Goal: Book appointment/travel/reservation

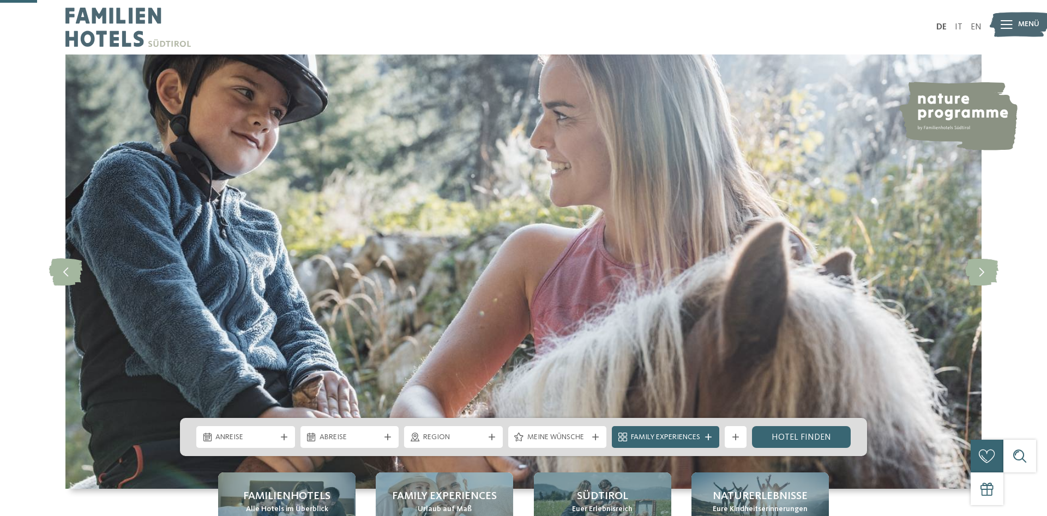
scroll to position [167, 0]
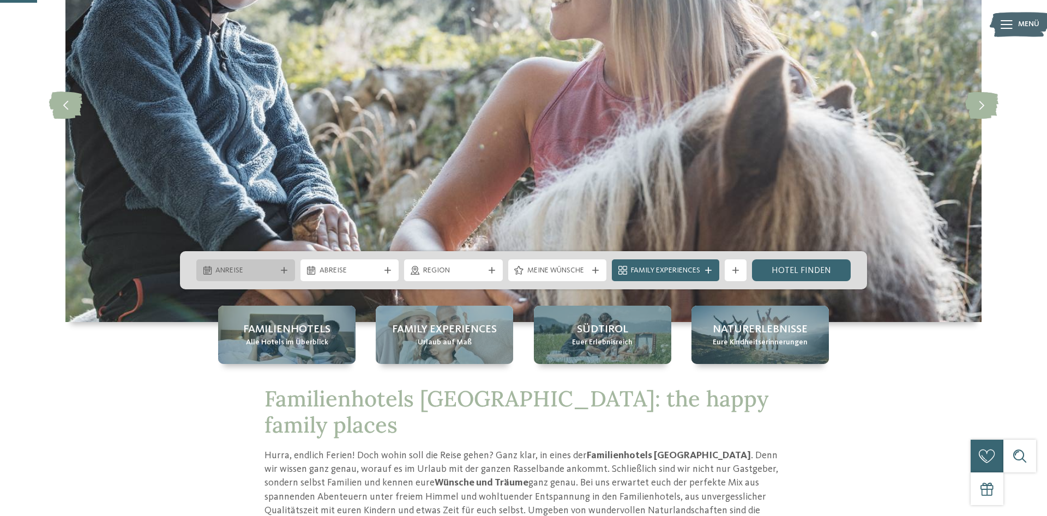
click at [280, 269] on div at bounding box center [284, 270] width 11 height 7
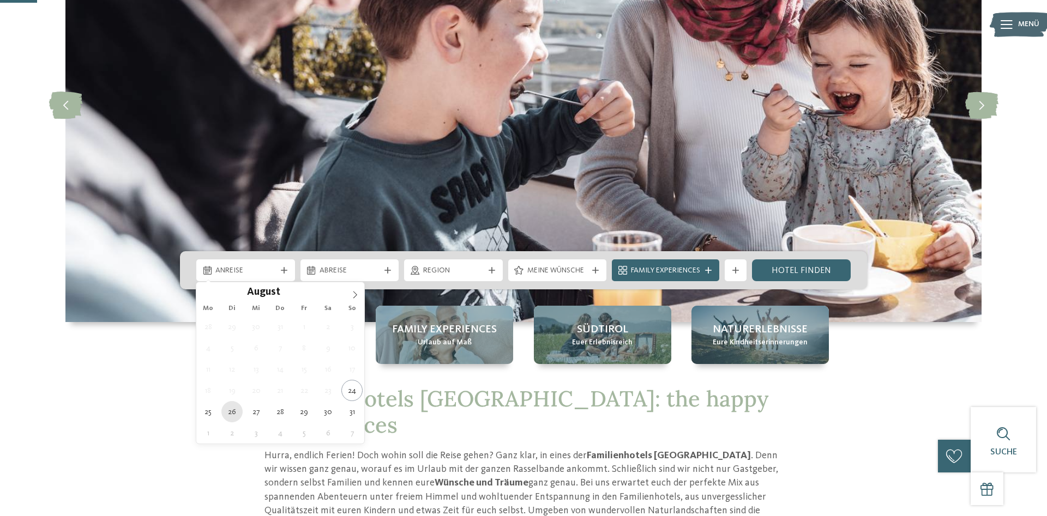
type div "26.08.2025"
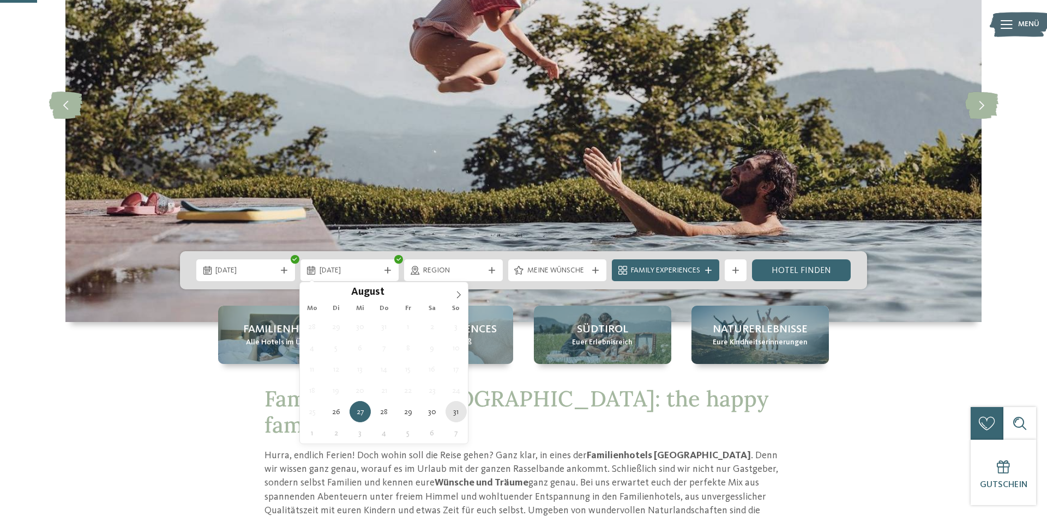
type div "31.08.2025"
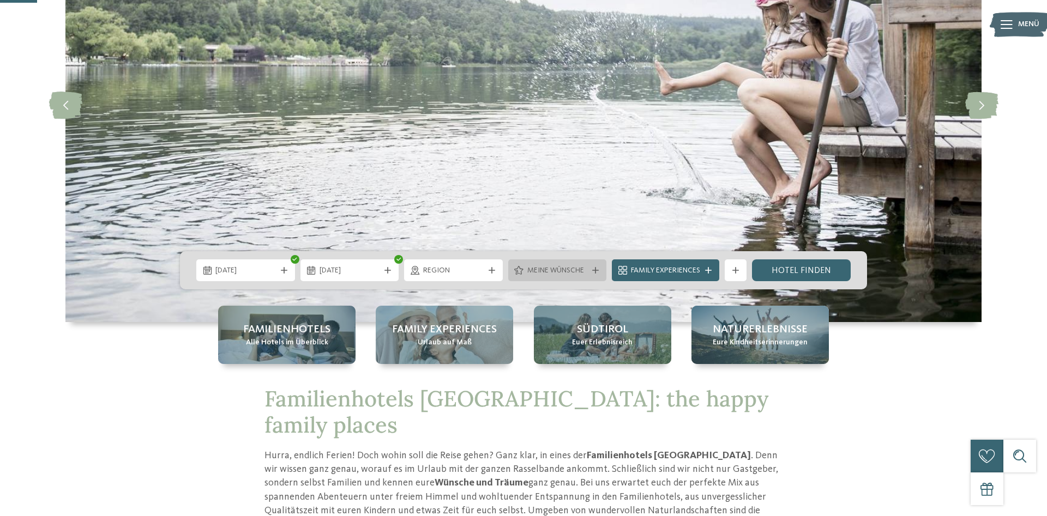
click at [586, 269] on span "Meine Wünsche" at bounding box center [557, 271] width 61 height 11
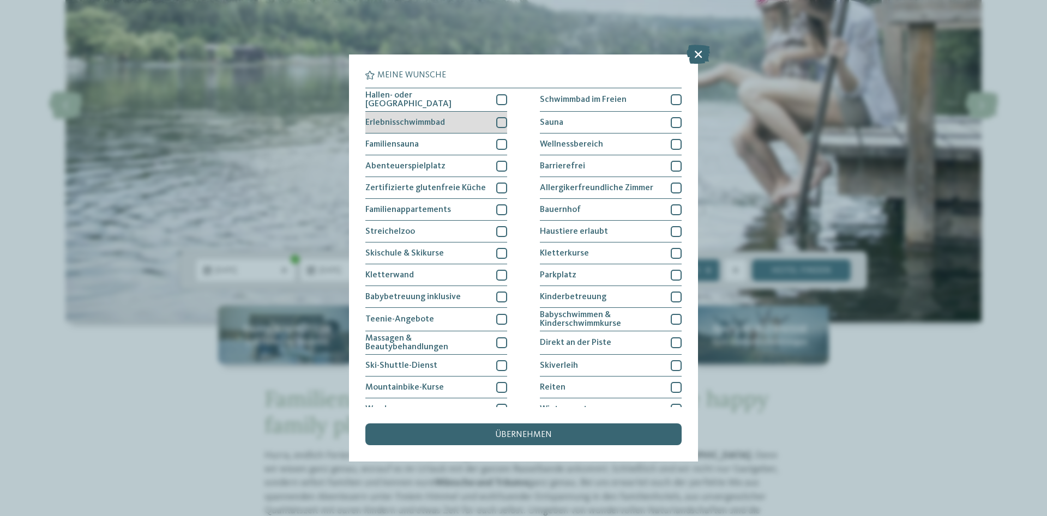
click at [499, 122] on div at bounding box center [501, 122] width 11 height 11
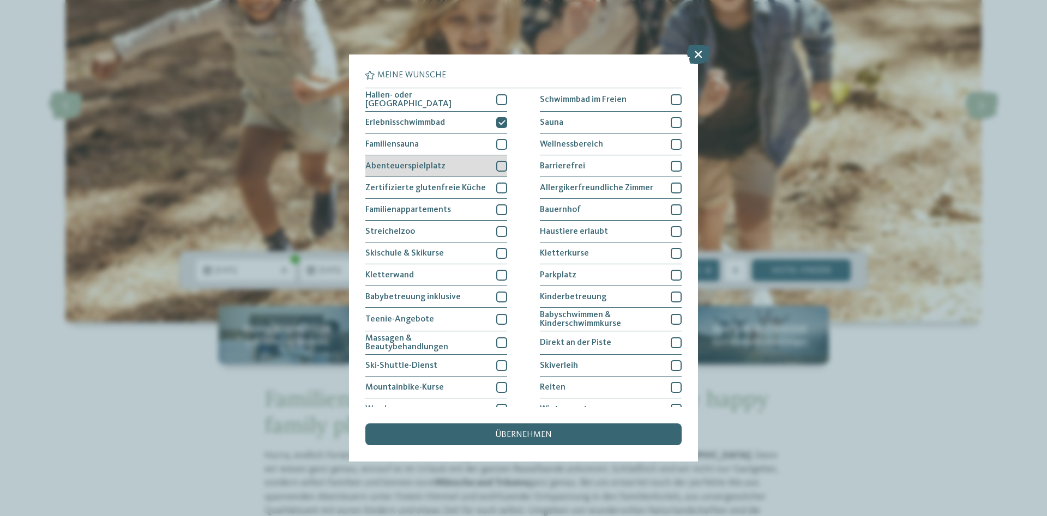
click at [501, 164] on div at bounding box center [501, 166] width 11 height 11
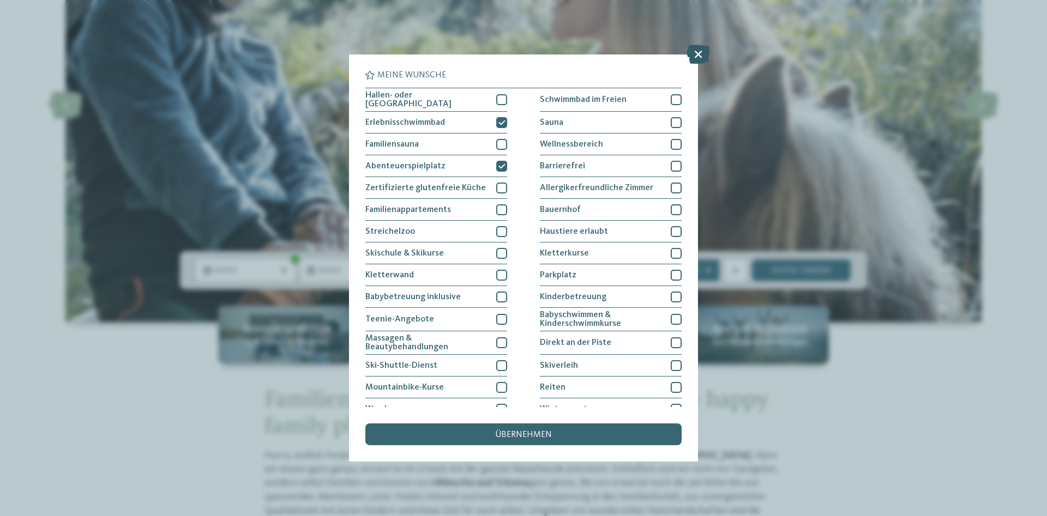
click at [700, 53] on icon at bounding box center [698, 54] width 23 height 19
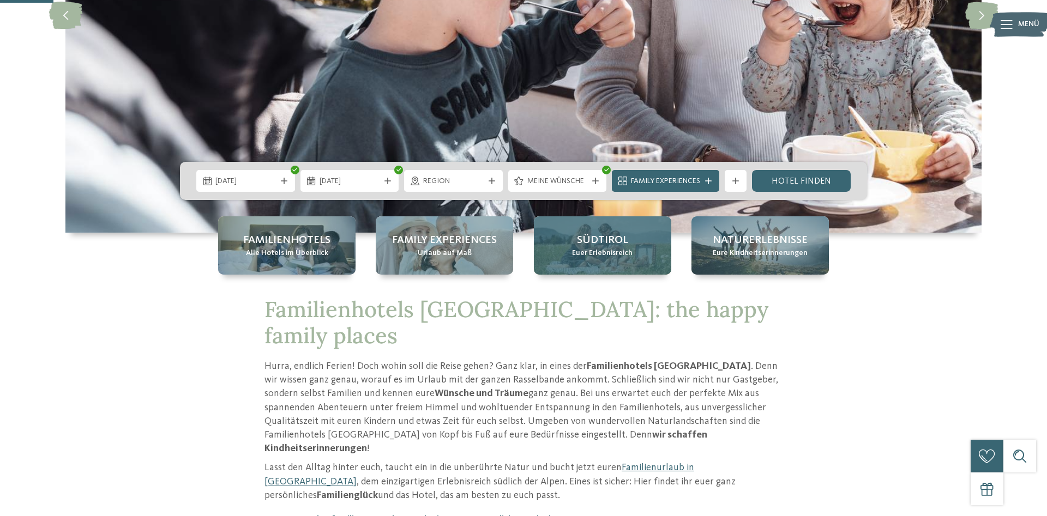
scroll to position [278, 0]
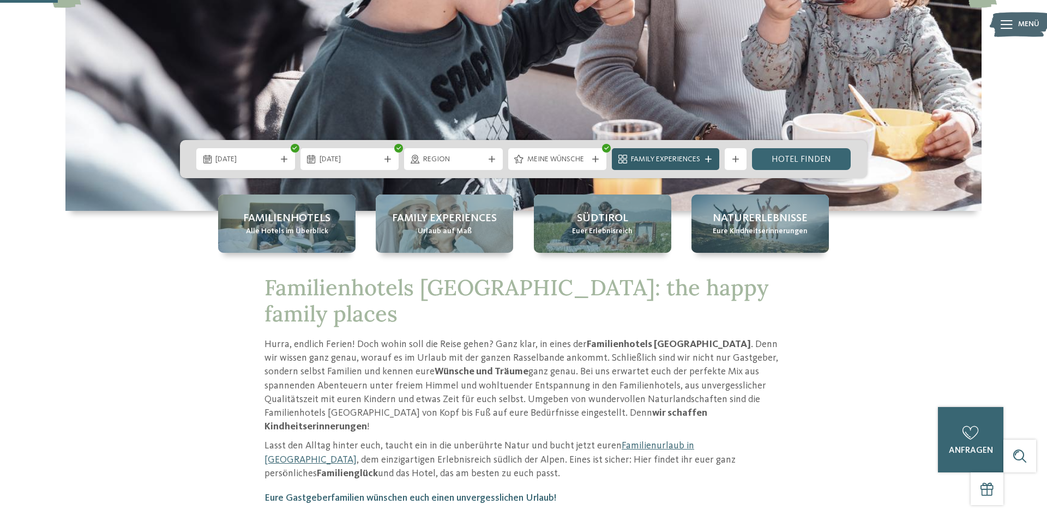
click at [703, 159] on div "Family Experiences" at bounding box center [665, 159] width 75 height 12
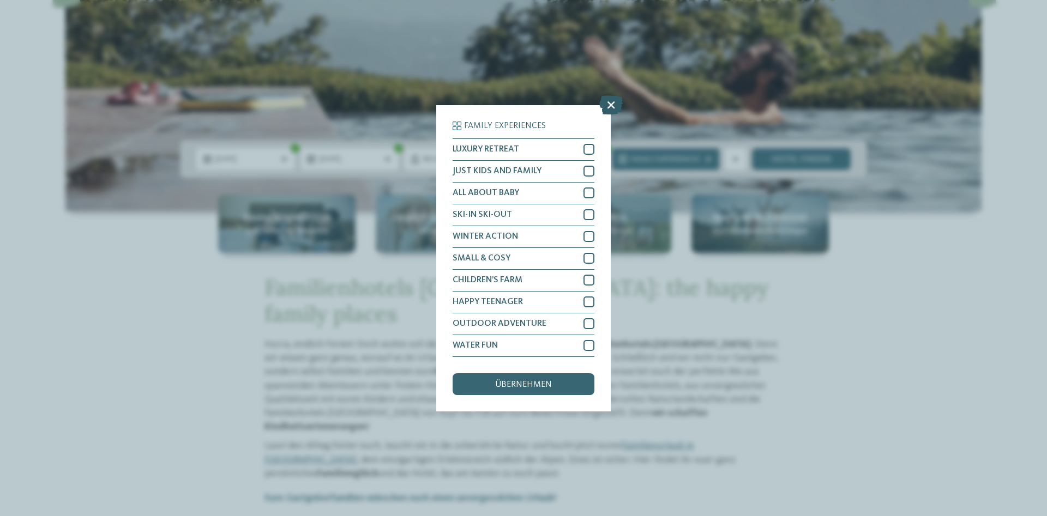
click at [608, 103] on icon at bounding box center [610, 104] width 23 height 19
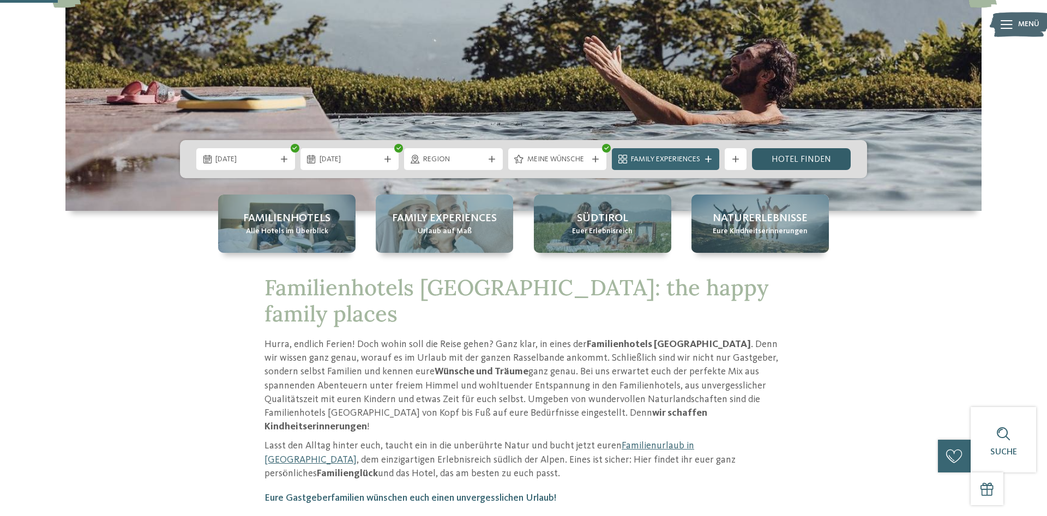
click at [778, 157] on link "Hotel finden" at bounding box center [801, 159] width 99 height 22
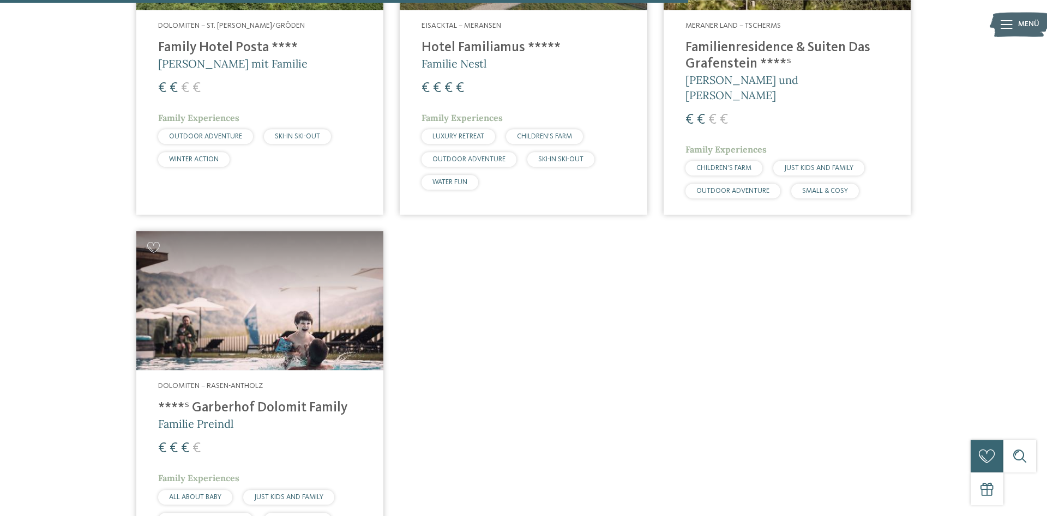
scroll to position [1303, 0]
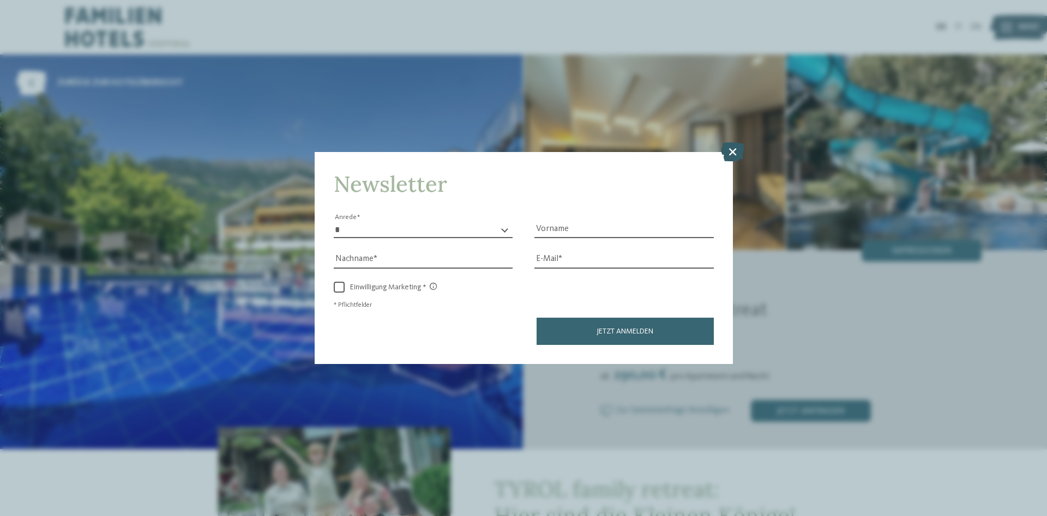
click at [731, 154] on icon at bounding box center [732, 151] width 23 height 19
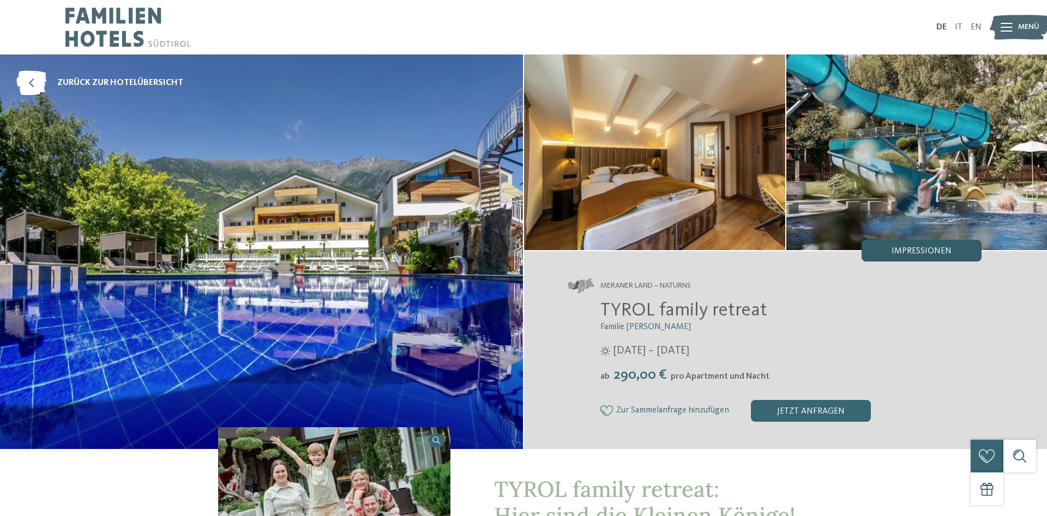
click at [885, 249] on div "Impressionen" at bounding box center [922, 251] width 120 height 22
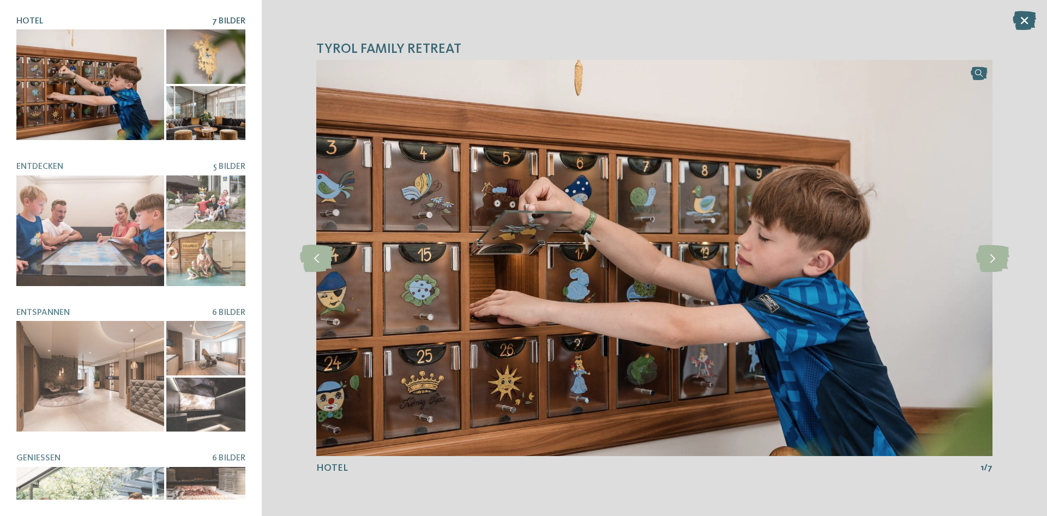
click at [207, 56] on div at bounding box center [205, 56] width 79 height 55
click at [993, 258] on icon at bounding box center [992, 258] width 33 height 27
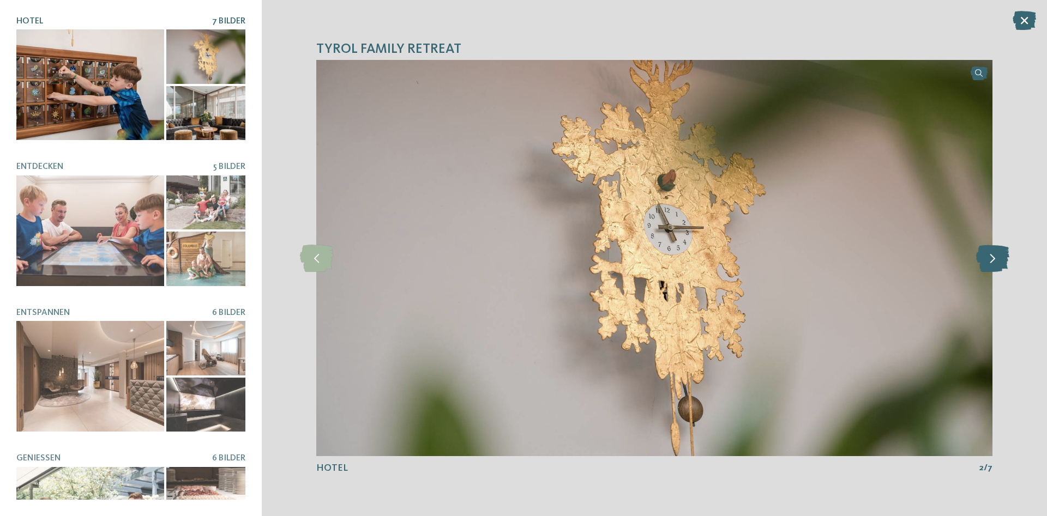
click at [993, 258] on icon at bounding box center [992, 258] width 33 height 27
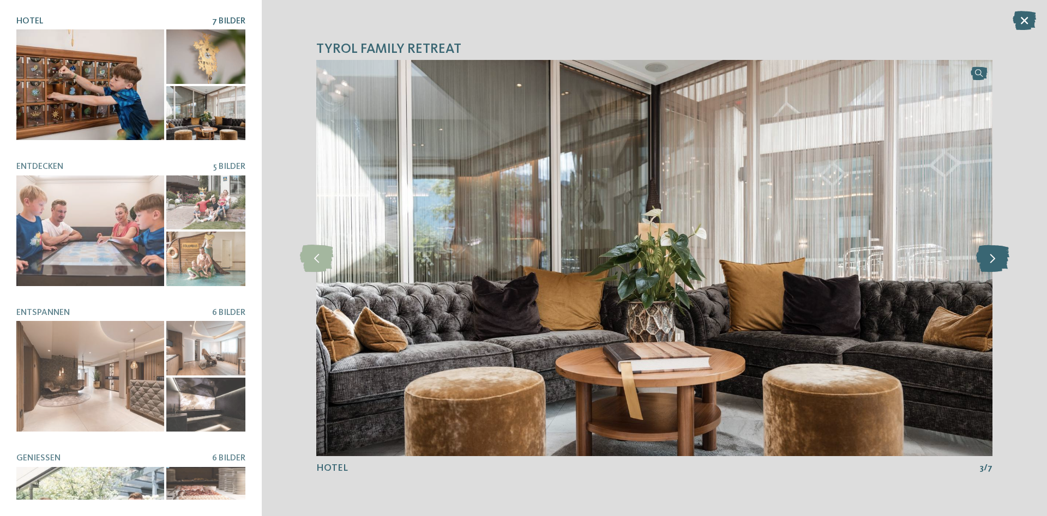
click at [993, 258] on icon at bounding box center [992, 258] width 33 height 27
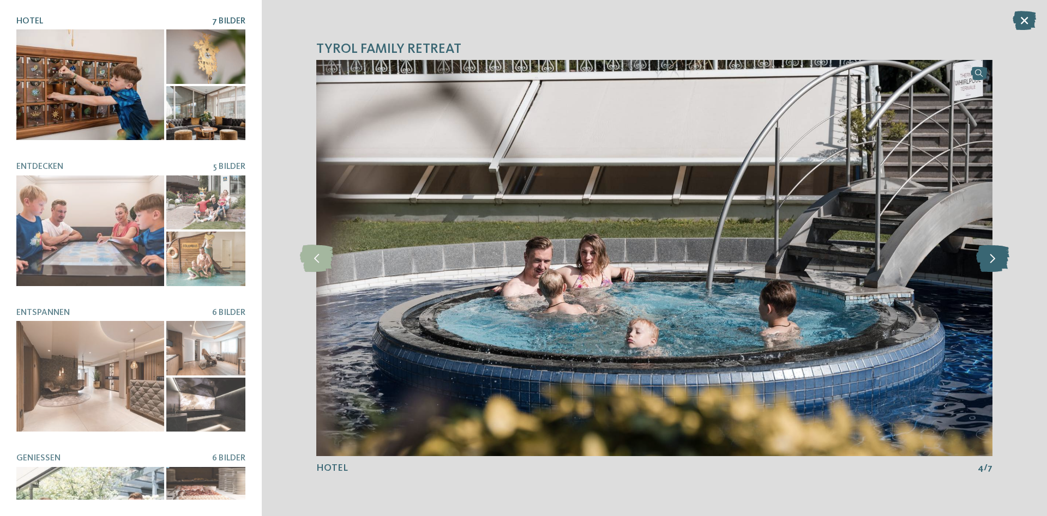
click at [993, 258] on icon at bounding box center [992, 258] width 33 height 27
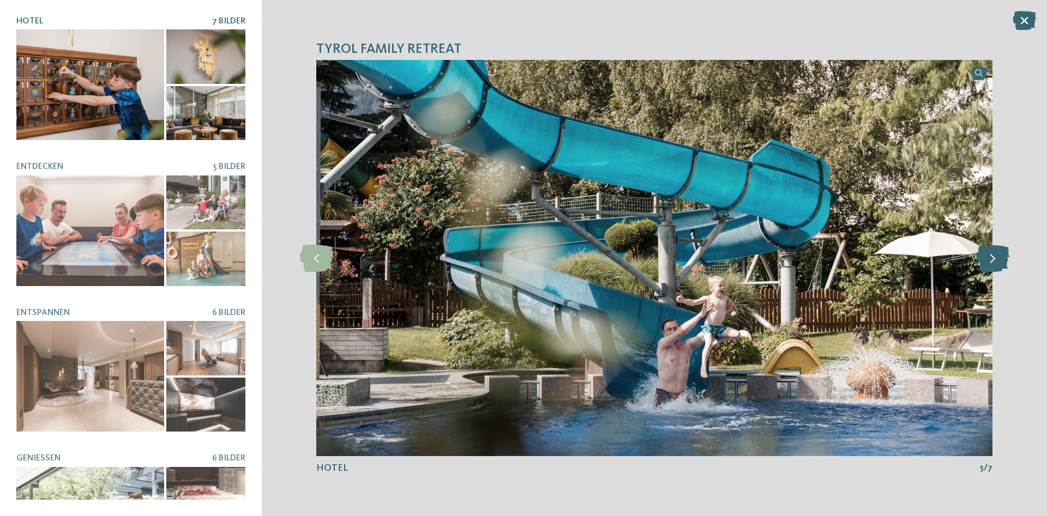
click at [993, 258] on icon at bounding box center [992, 258] width 33 height 27
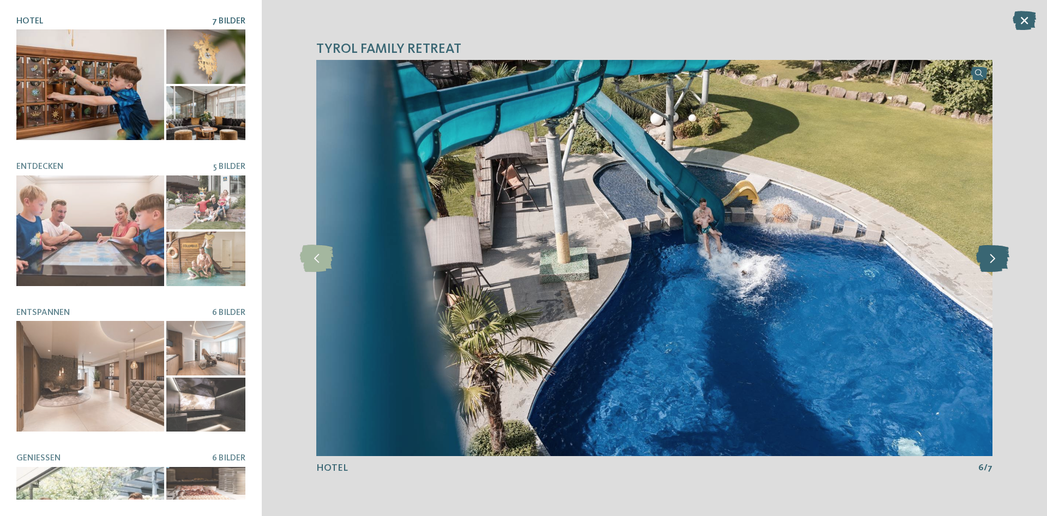
click at [993, 258] on icon at bounding box center [992, 258] width 33 height 27
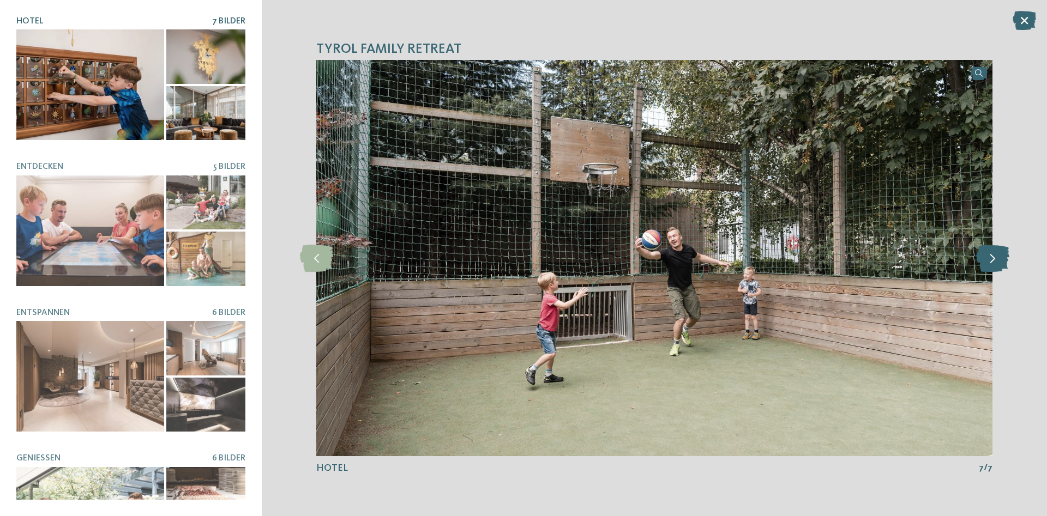
click at [994, 258] on icon at bounding box center [992, 258] width 33 height 27
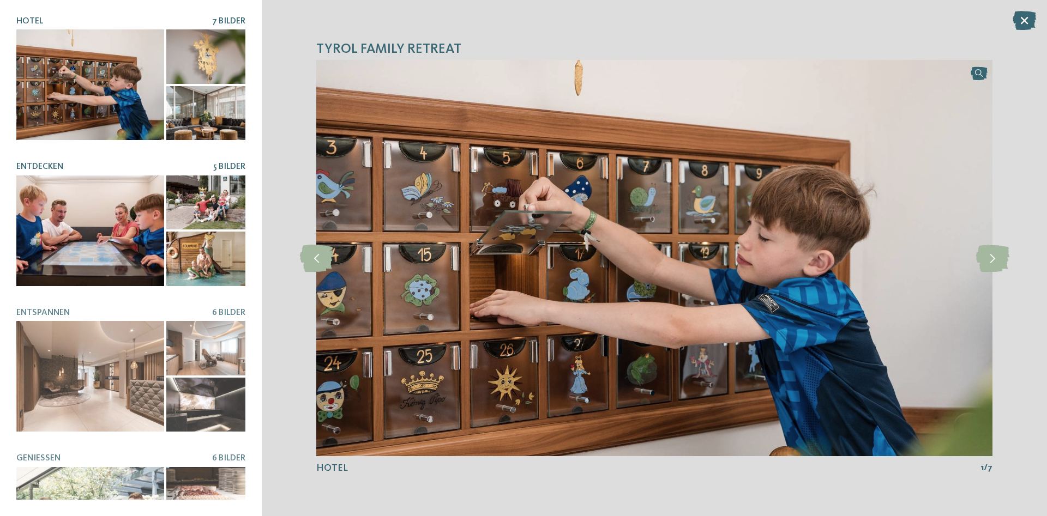
drag, startPoint x: 133, startPoint y: 200, endPoint x: 181, endPoint y: 190, distance: 48.5
click at [134, 200] on div at bounding box center [90, 231] width 148 height 111
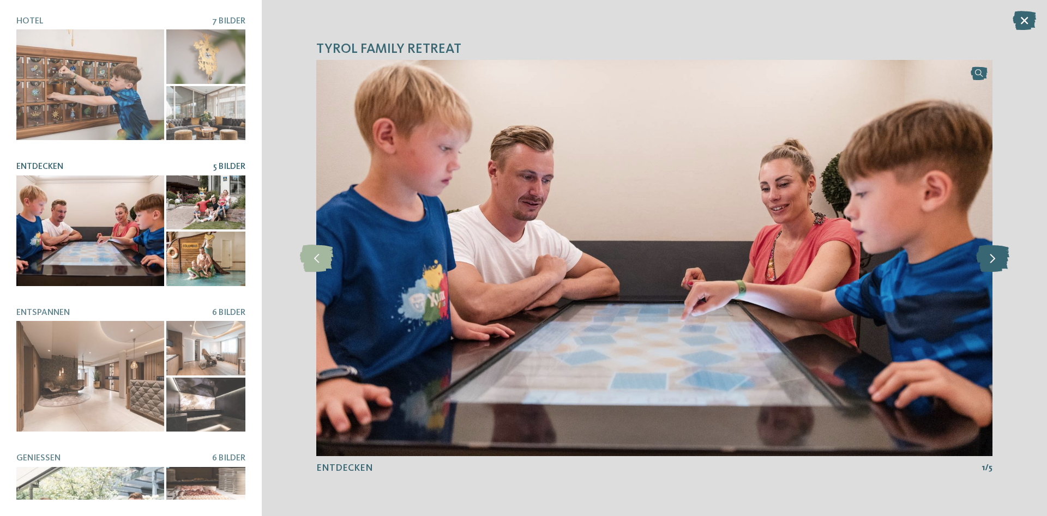
click at [997, 258] on icon at bounding box center [992, 258] width 33 height 27
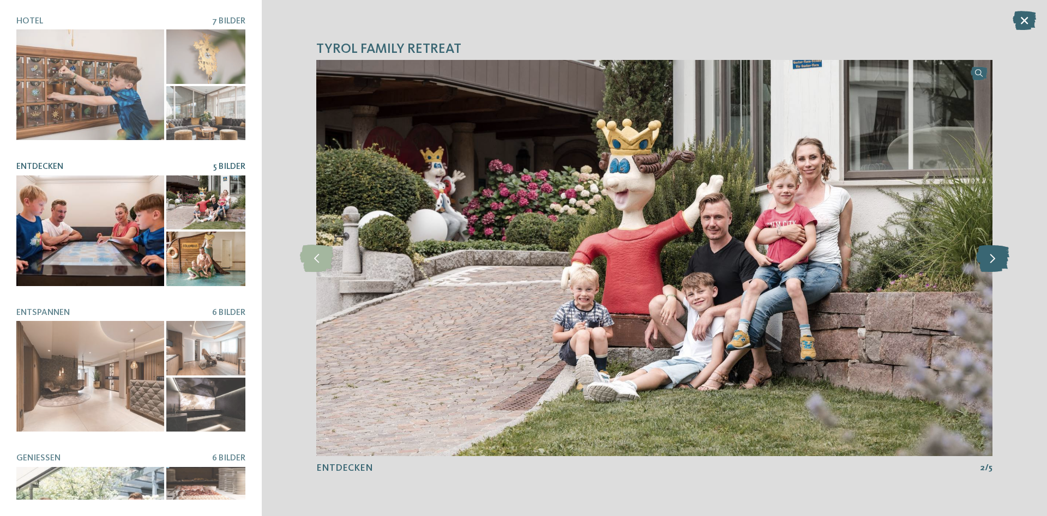
click at [992, 258] on icon at bounding box center [992, 258] width 33 height 27
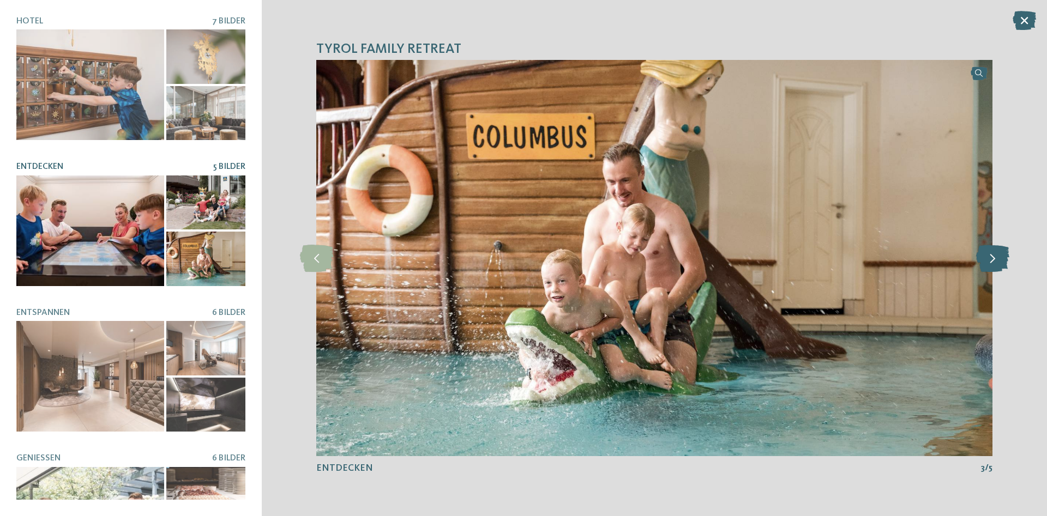
click at [991, 258] on icon at bounding box center [992, 258] width 33 height 27
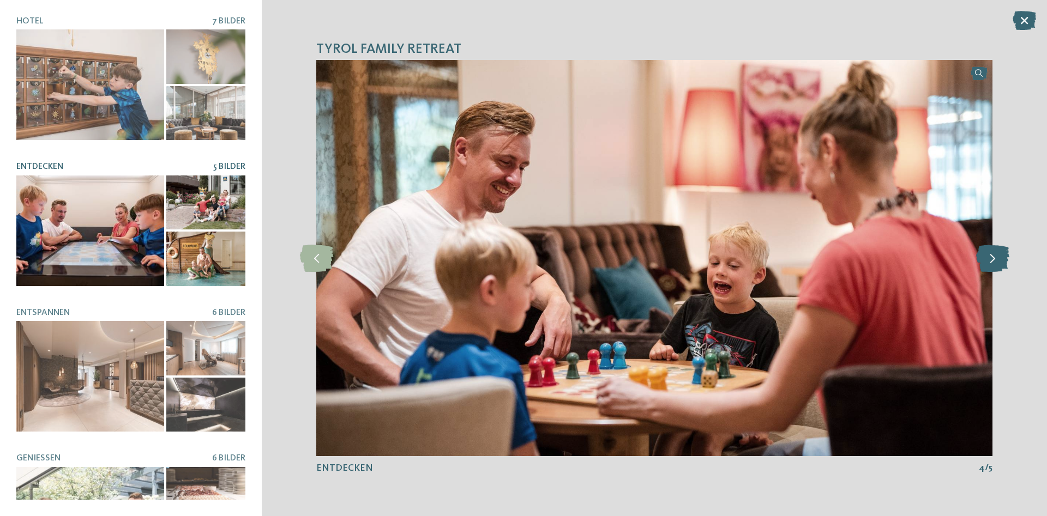
click at [991, 258] on icon at bounding box center [992, 258] width 33 height 27
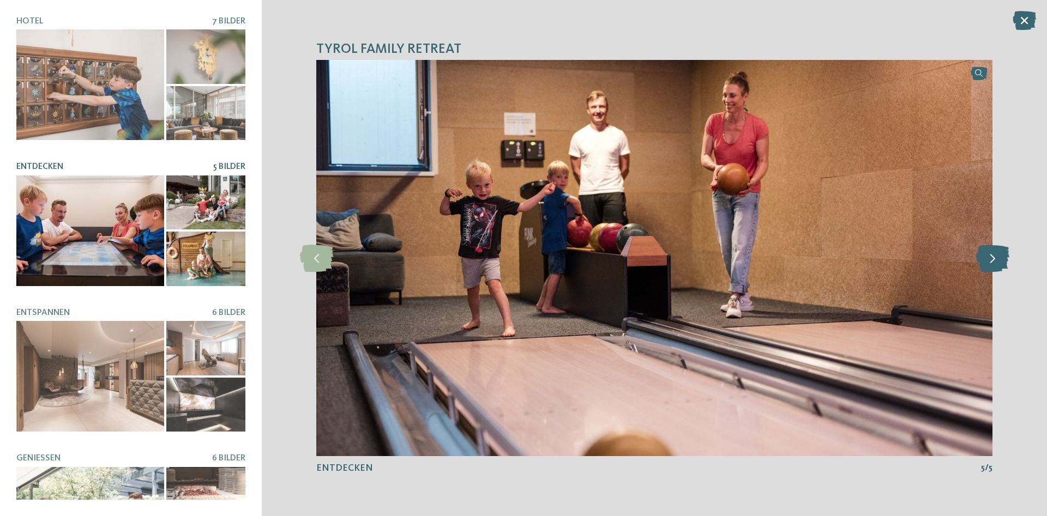
click at [991, 258] on icon at bounding box center [992, 258] width 33 height 27
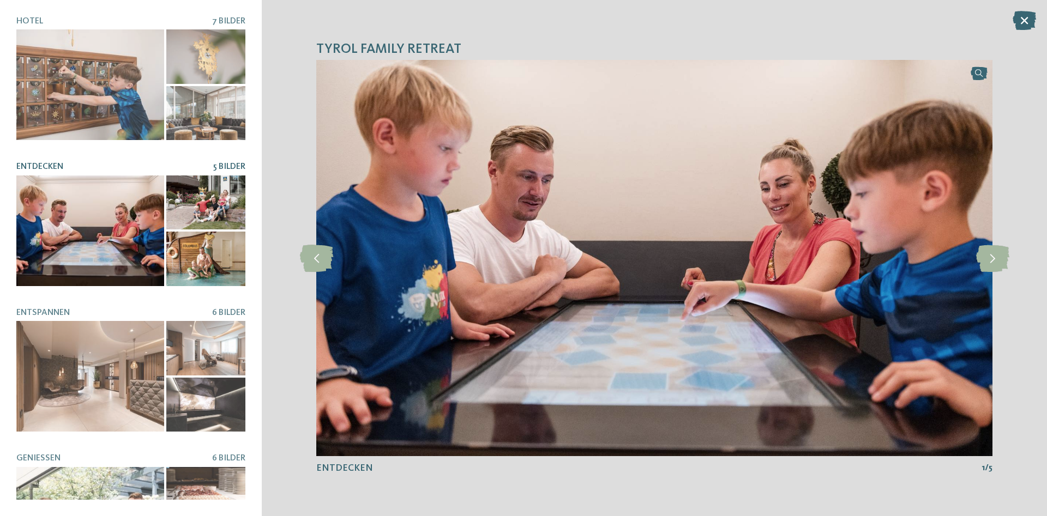
click at [327, 252] on icon at bounding box center [316, 258] width 33 height 27
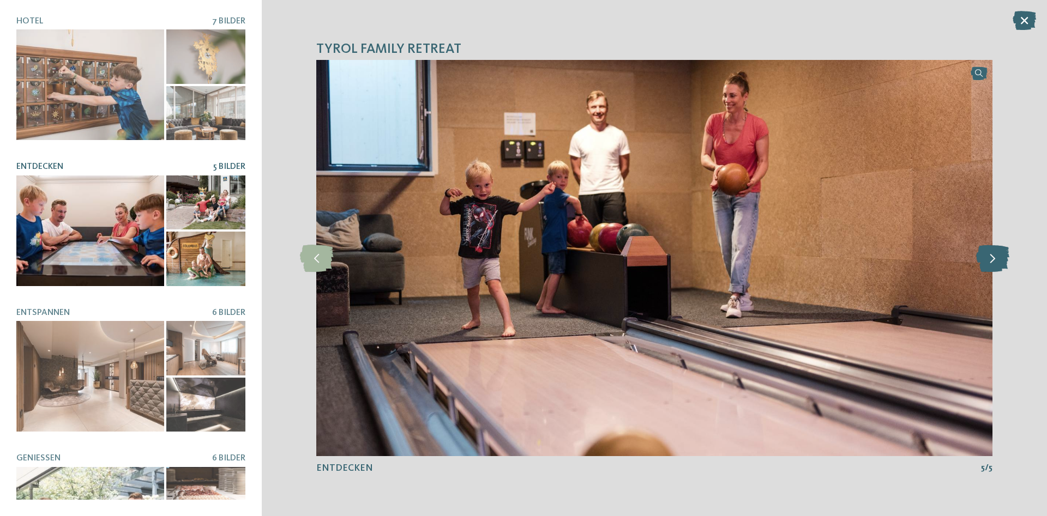
click at [995, 259] on icon at bounding box center [992, 258] width 33 height 27
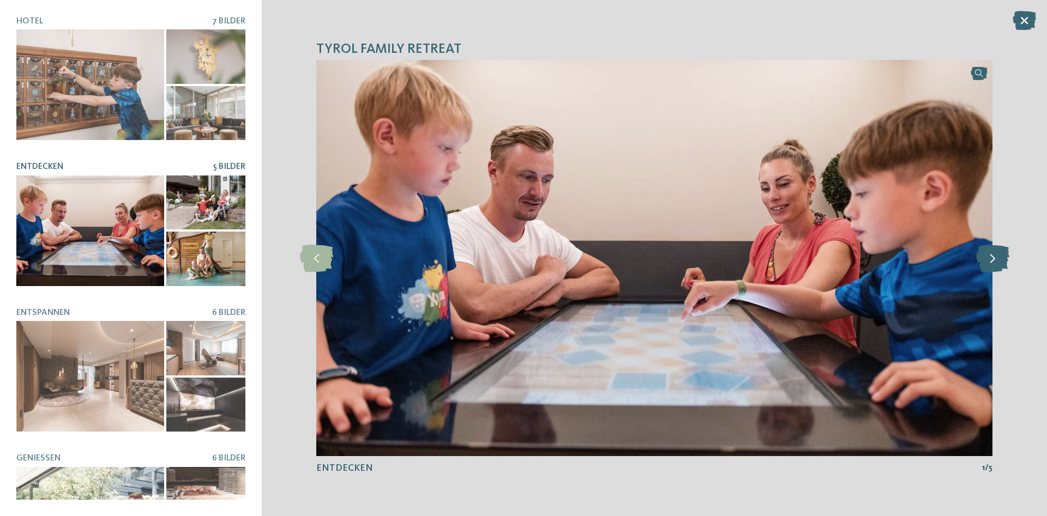
click at [995, 258] on icon at bounding box center [992, 258] width 33 height 27
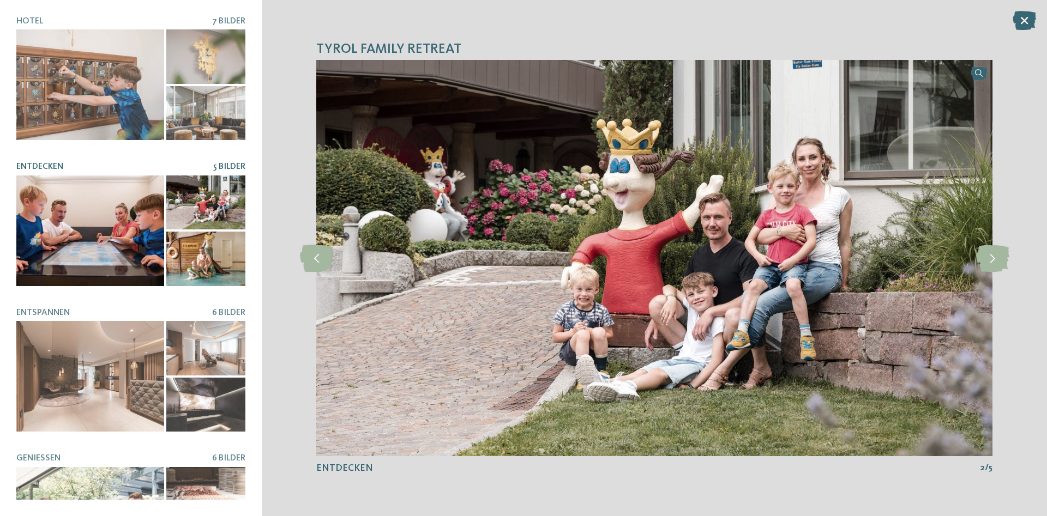
drag, startPoint x: 144, startPoint y: 345, endPoint x: 290, endPoint y: 328, distance: 146.5
click at [145, 345] on div at bounding box center [90, 376] width 148 height 111
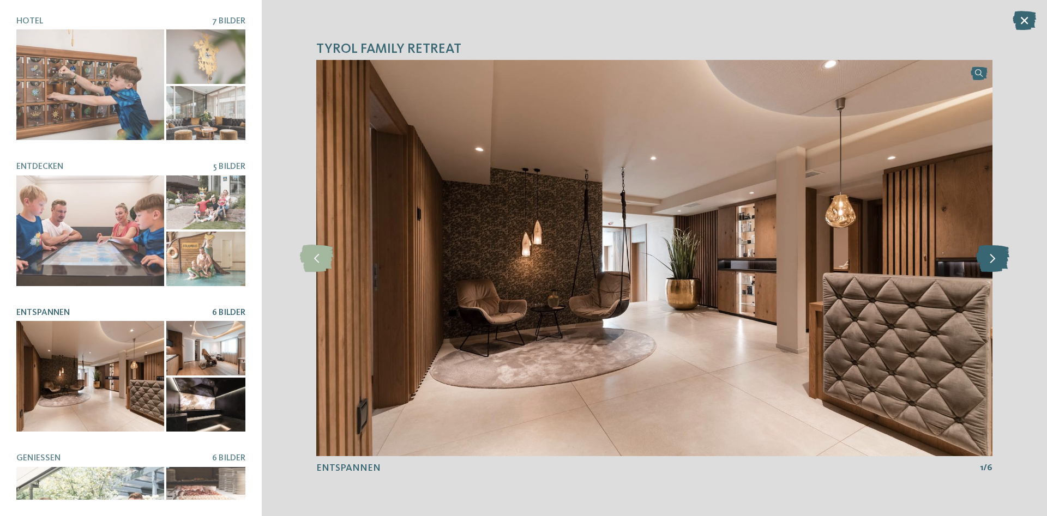
click at [987, 259] on icon at bounding box center [992, 258] width 33 height 27
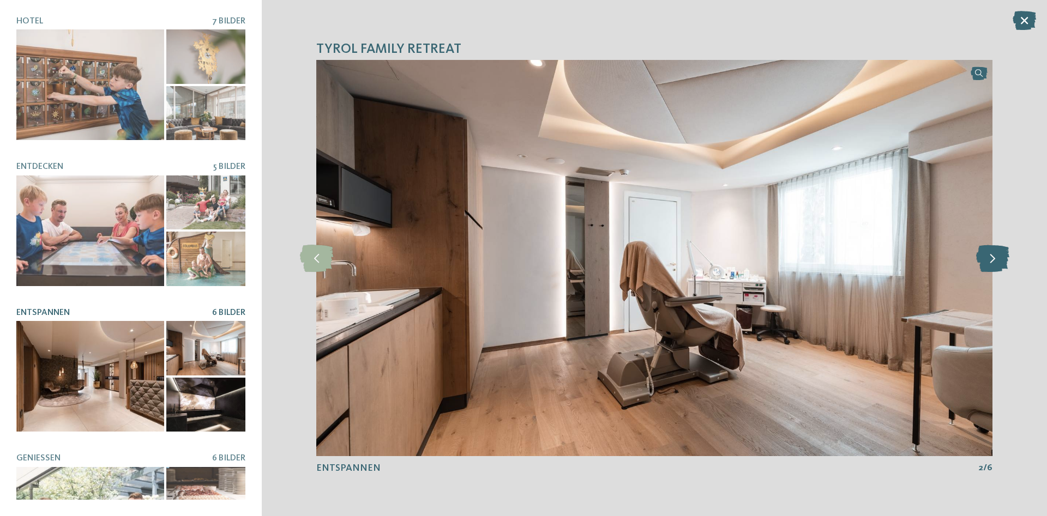
click at [987, 259] on icon at bounding box center [992, 258] width 33 height 27
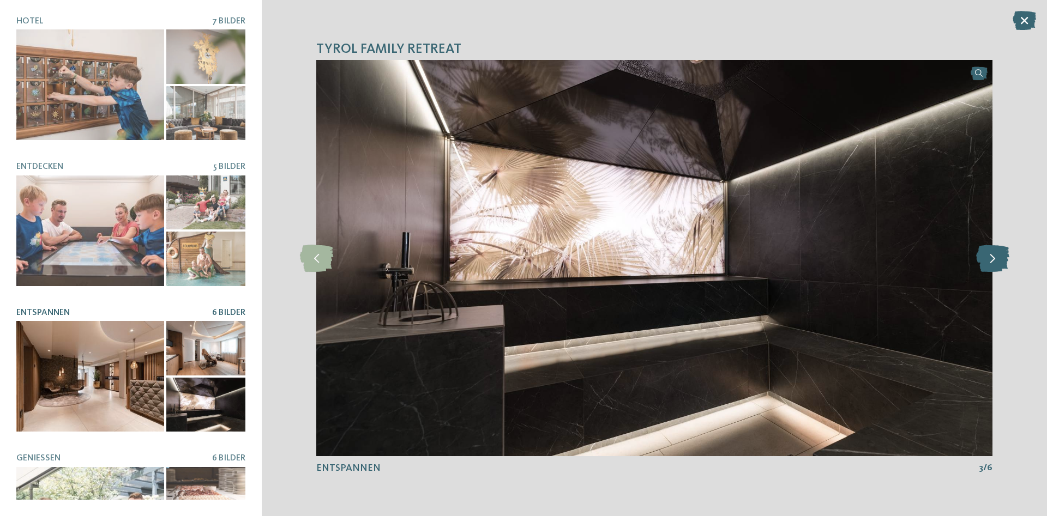
click at [987, 259] on icon at bounding box center [992, 258] width 33 height 27
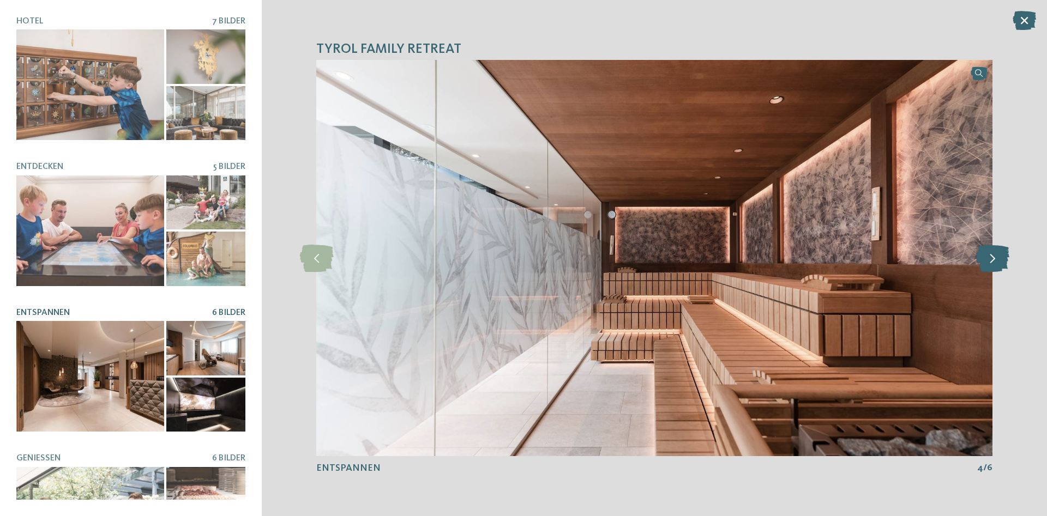
click at [987, 258] on icon at bounding box center [992, 258] width 33 height 27
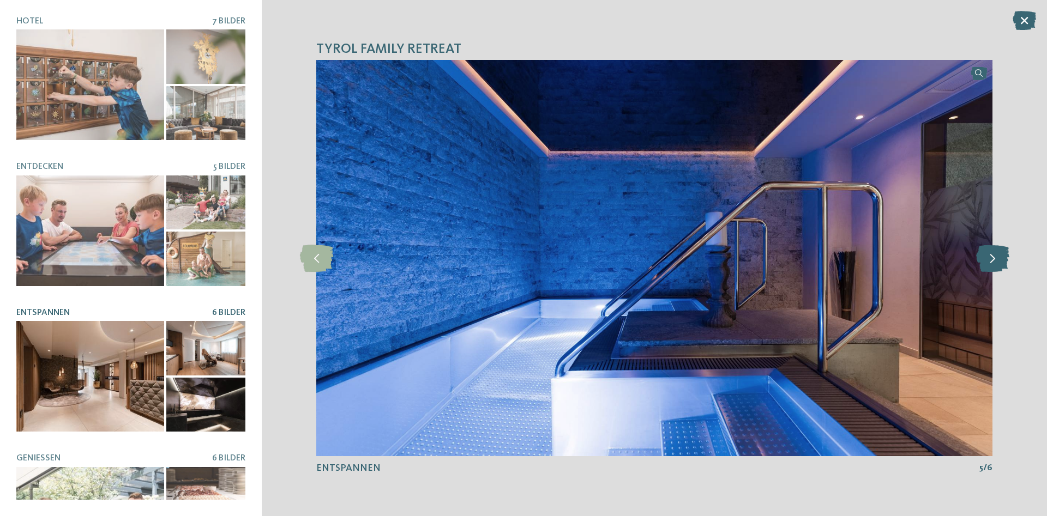
click at [987, 258] on icon at bounding box center [992, 258] width 33 height 27
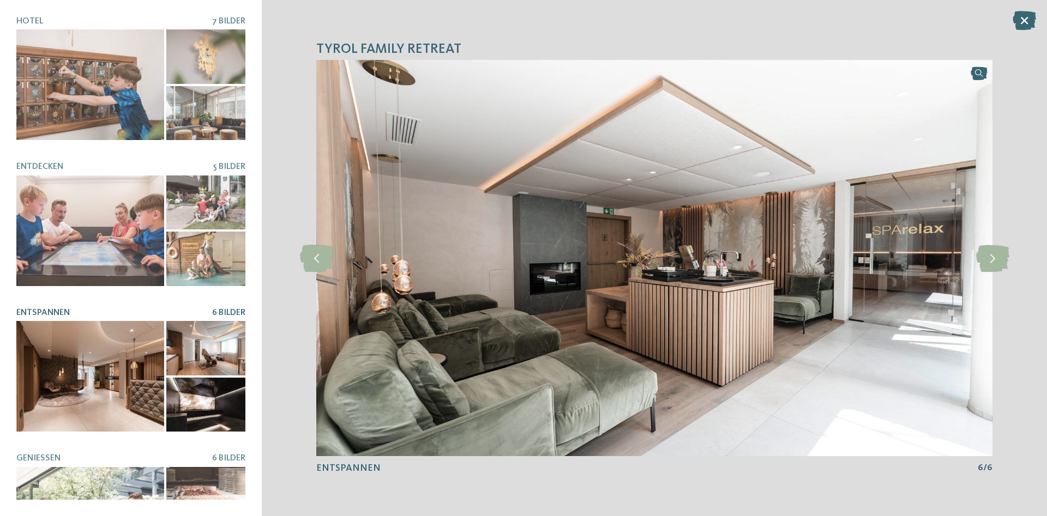
scroll to position [131, 0]
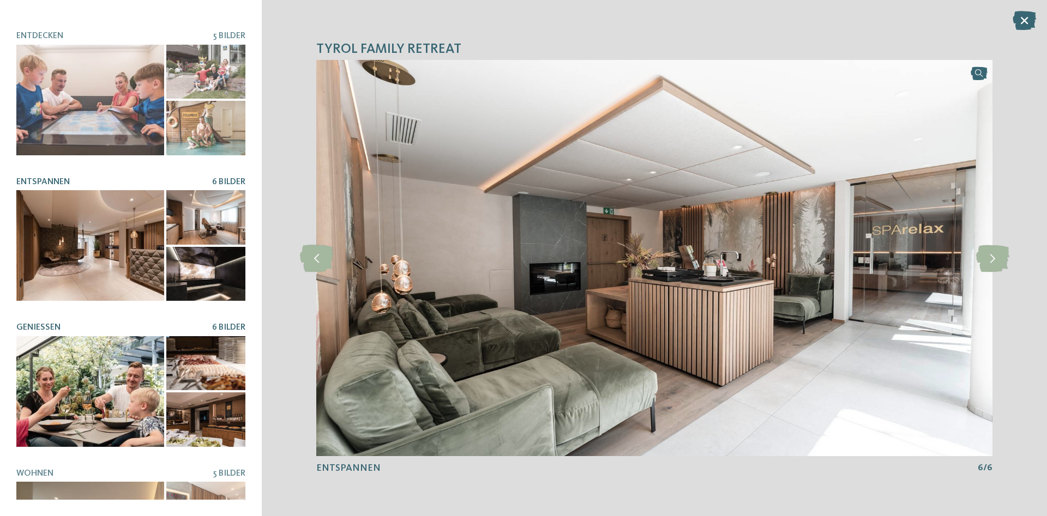
click at [127, 389] on div at bounding box center [90, 391] width 148 height 111
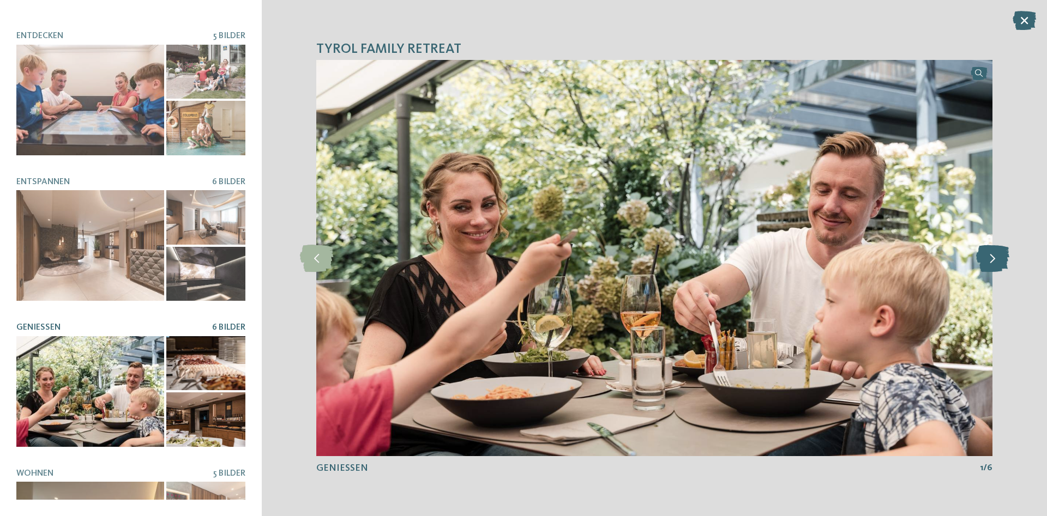
click at [993, 257] on icon at bounding box center [992, 258] width 33 height 27
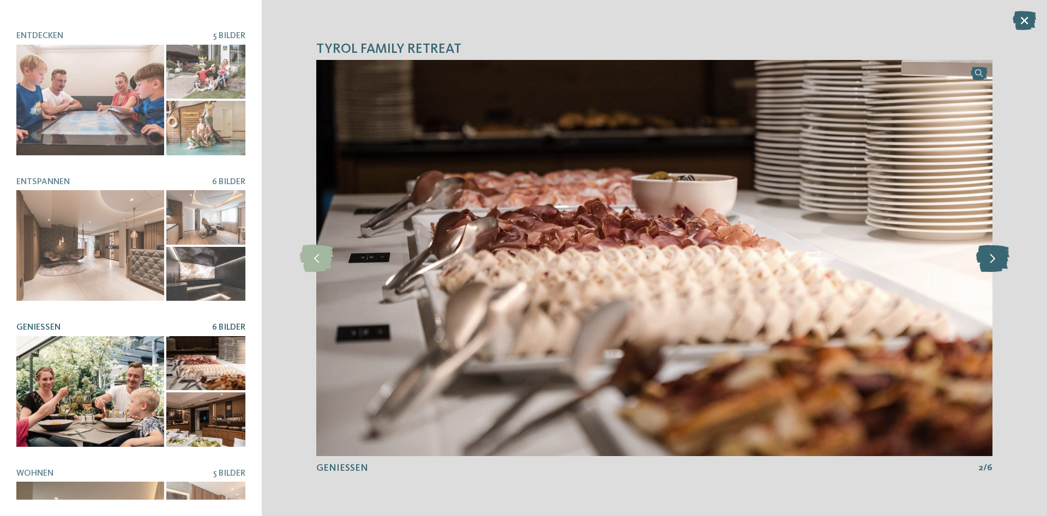
click at [993, 257] on icon at bounding box center [992, 258] width 33 height 27
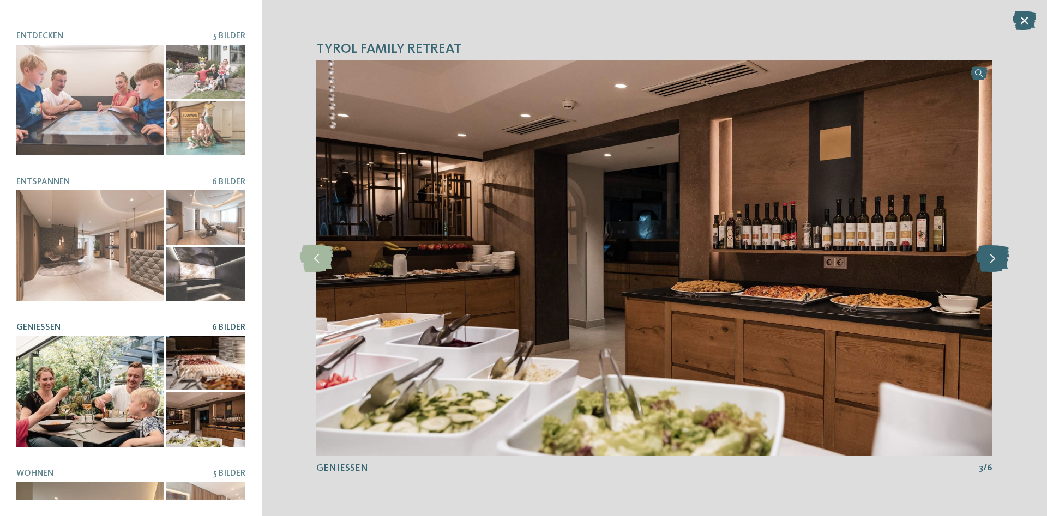
click at [993, 257] on icon at bounding box center [992, 258] width 33 height 27
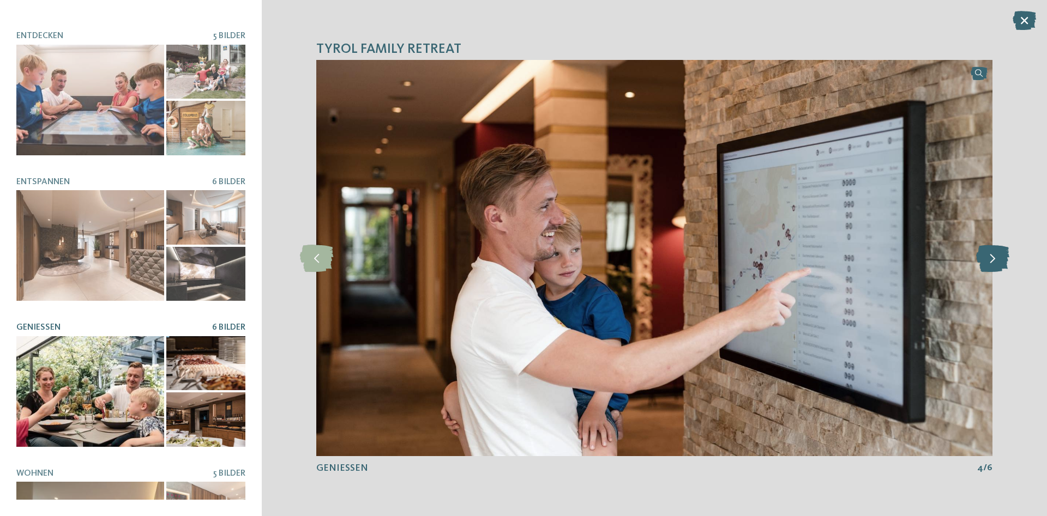
click at [993, 257] on icon at bounding box center [992, 258] width 33 height 27
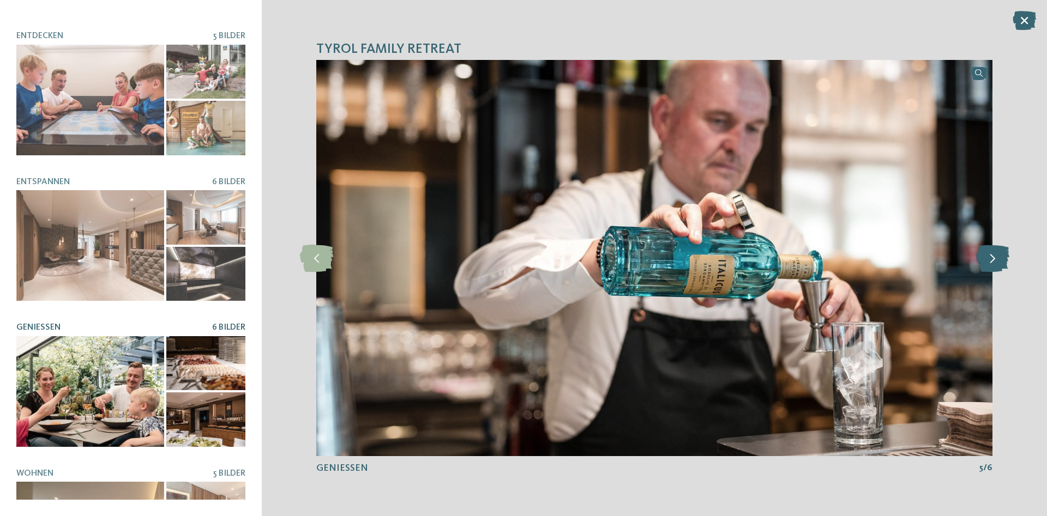
click at [993, 257] on icon at bounding box center [992, 258] width 33 height 27
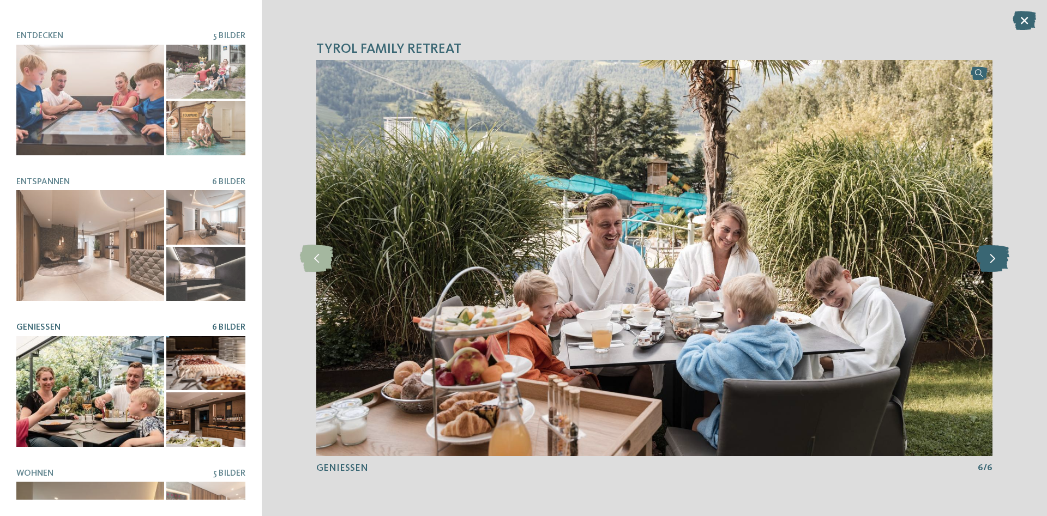
click at [993, 257] on icon at bounding box center [992, 258] width 33 height 27
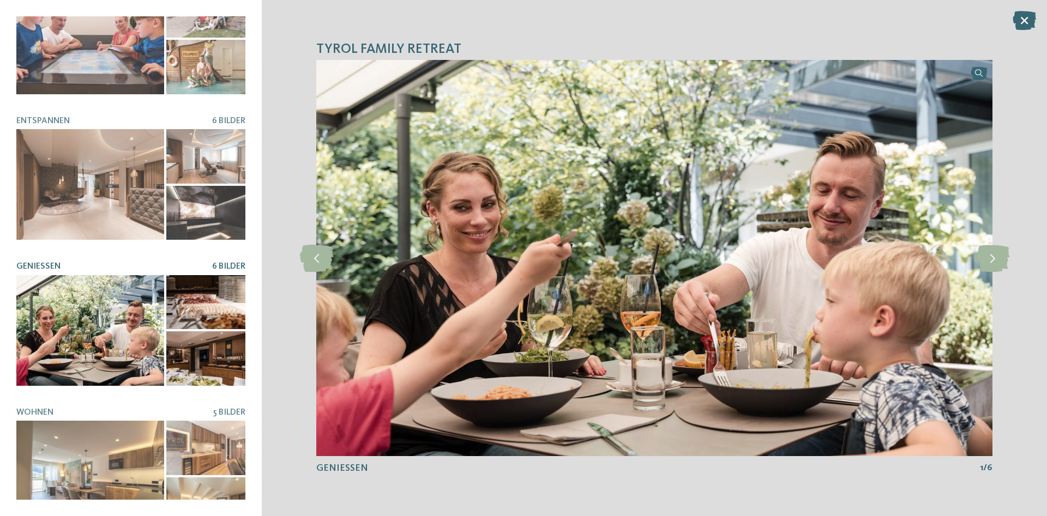
scroll to position [224, 0]
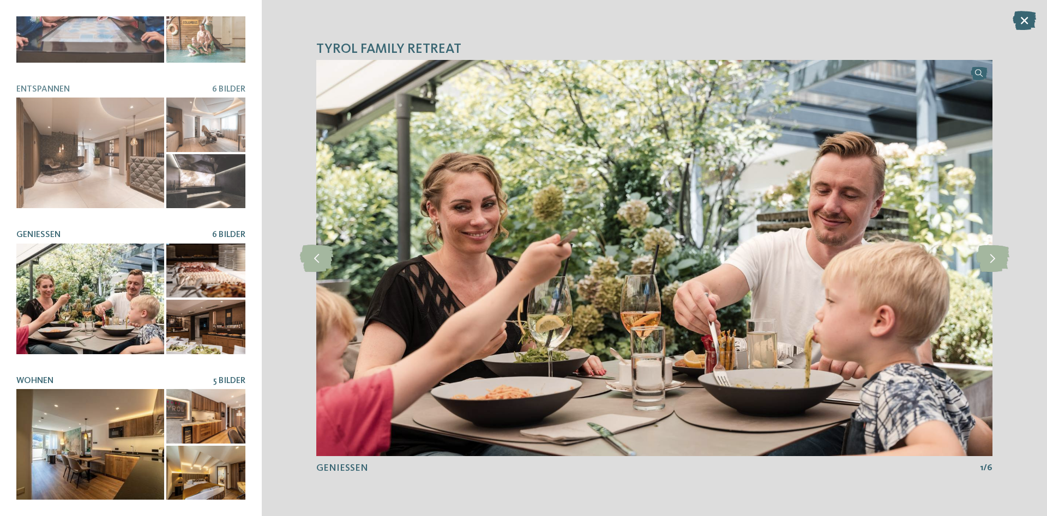
click at [104, 409] on div at bounding box center [90, 444] width 148 height 111
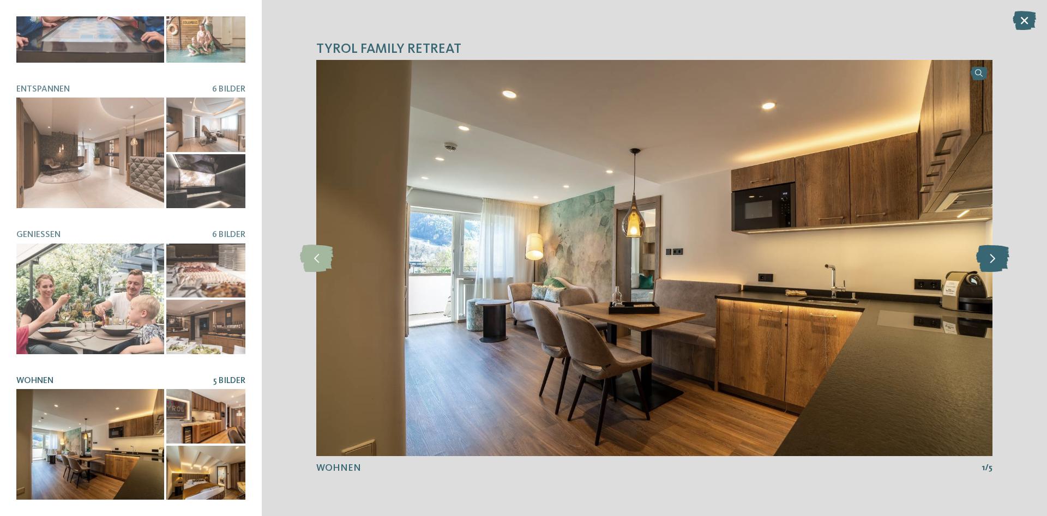
click at [985, 267] on icon at bounding box center [992, 258] width 33 height 27
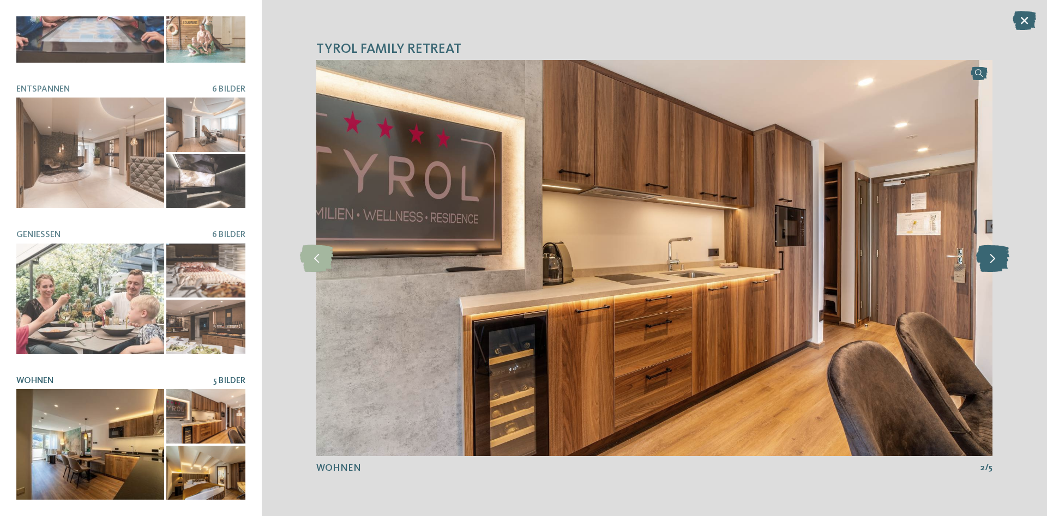
click at [985, 263] on icon at bounding box center [992, 258] width 33 height 27
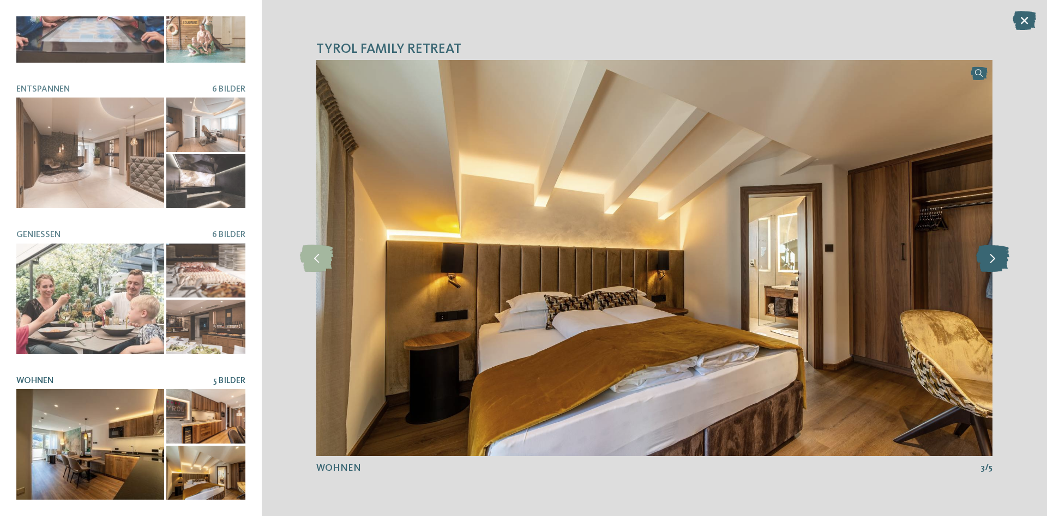
click at [984, 262] on icon at bounding box center [992, 258] width 33 height 27
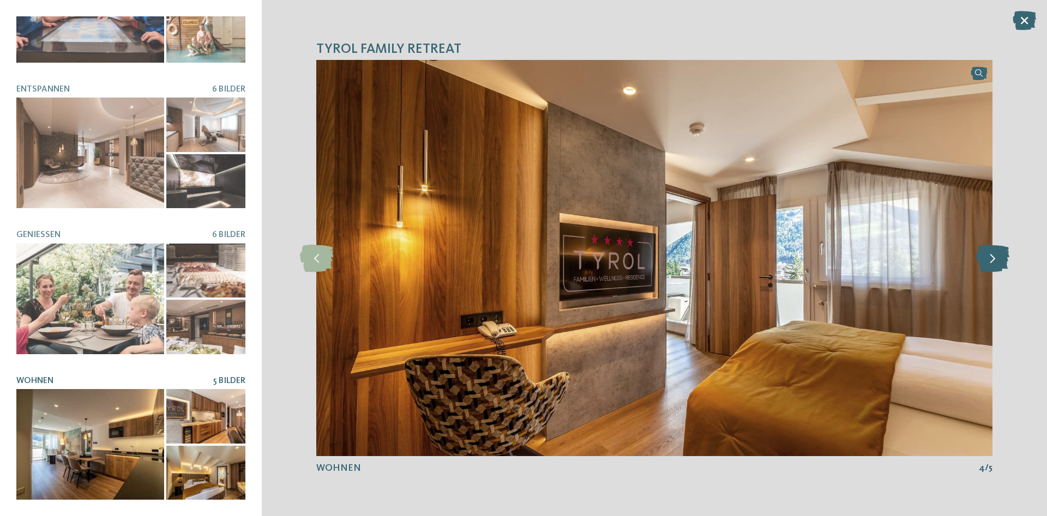
click at [987, 261] on icon at bounding box center [992, 258] width 33 height 27
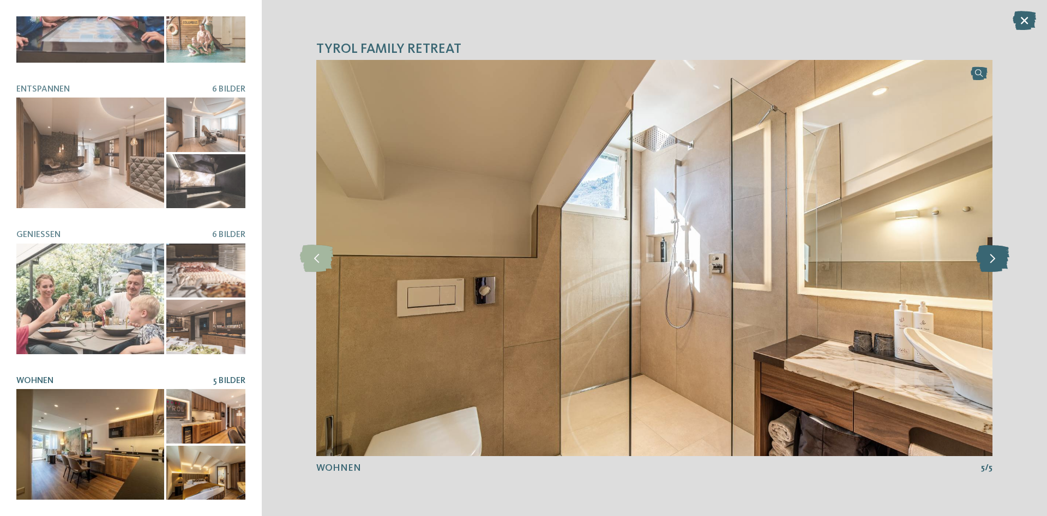
click at [987, 261] on icon at bounding box center [992, 258] width 33 height 27
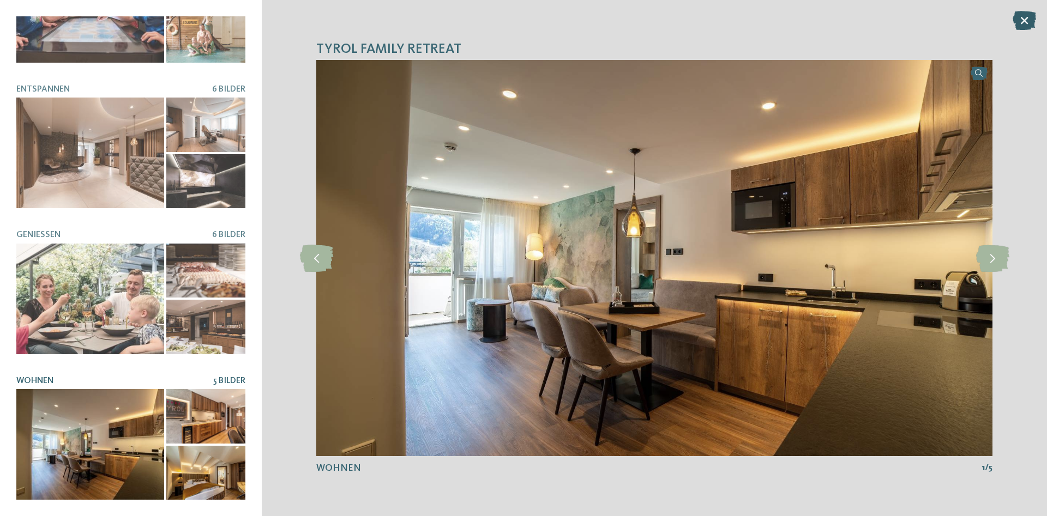
click at [1030, 21] on icon at bounding box center [1024, 20] width 23 height 19
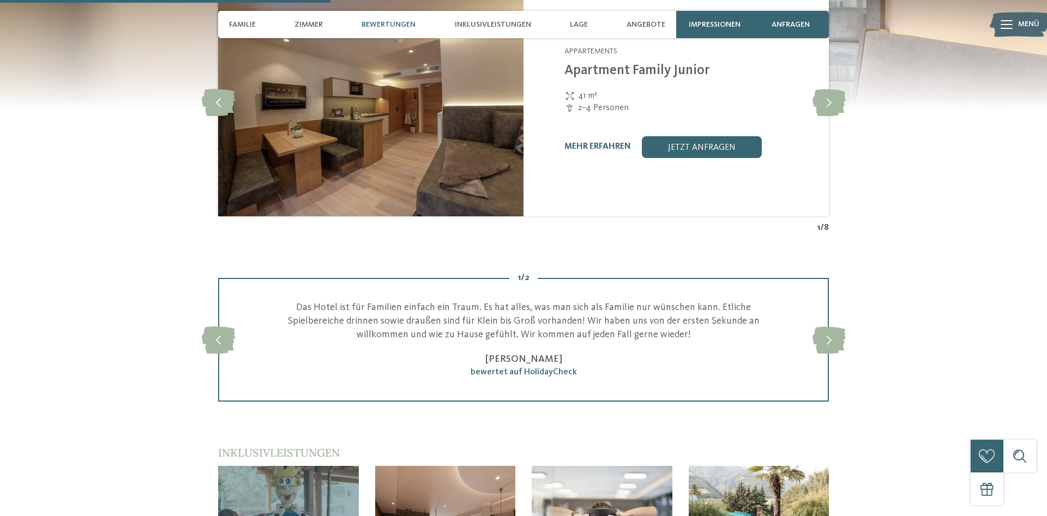
scroll to position [1168, 0]
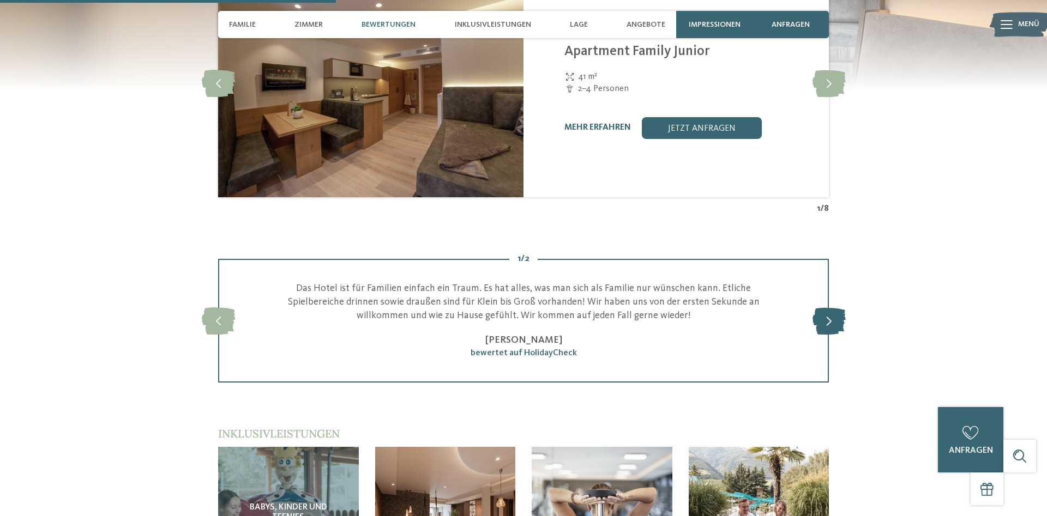
click at [829, 322] on icon at bounding box center [829, 320] width 33 height 27
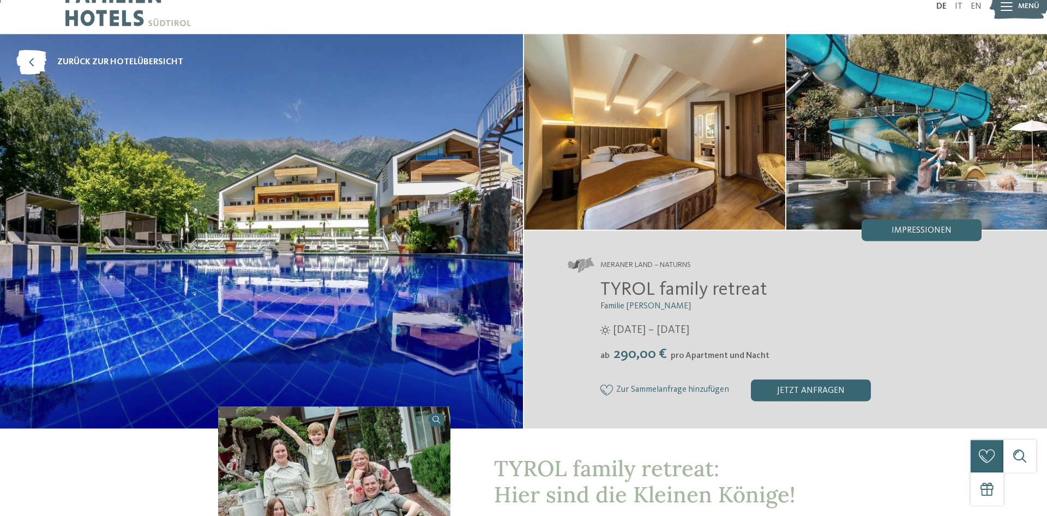
scroll to position [111, 0]
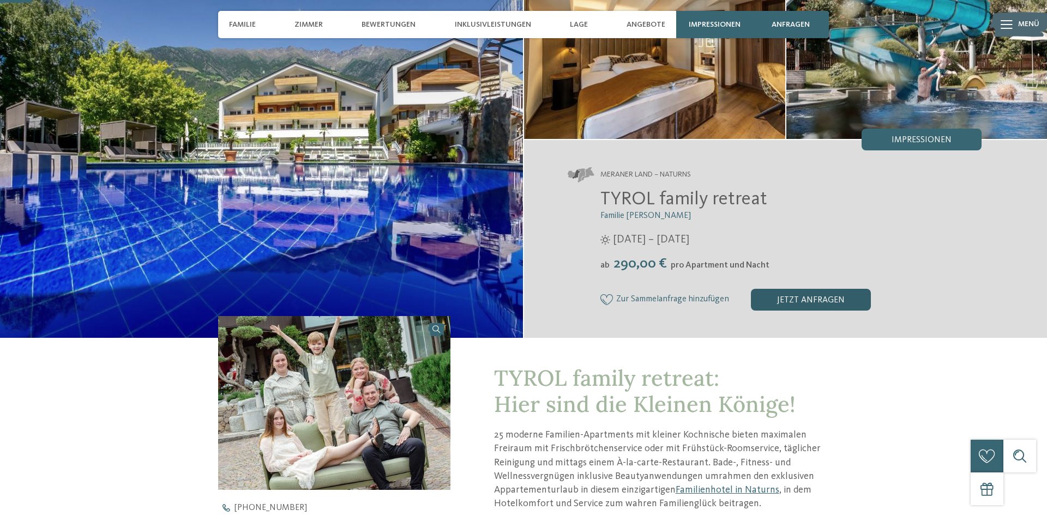
click at [778, 294] on div "jetzt anfragen" at bounding box center [811, 300] width 120 height 22
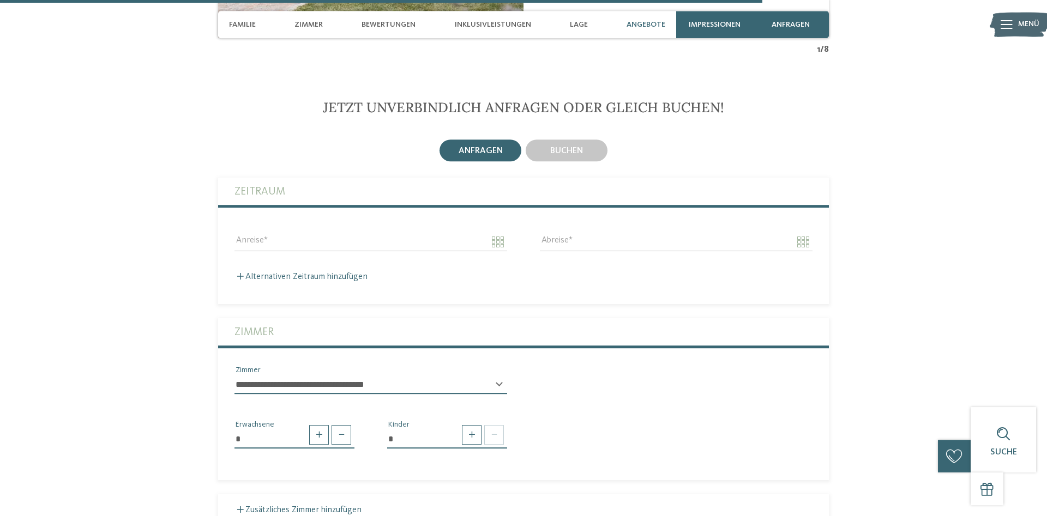
scroll to position [2652, 0]
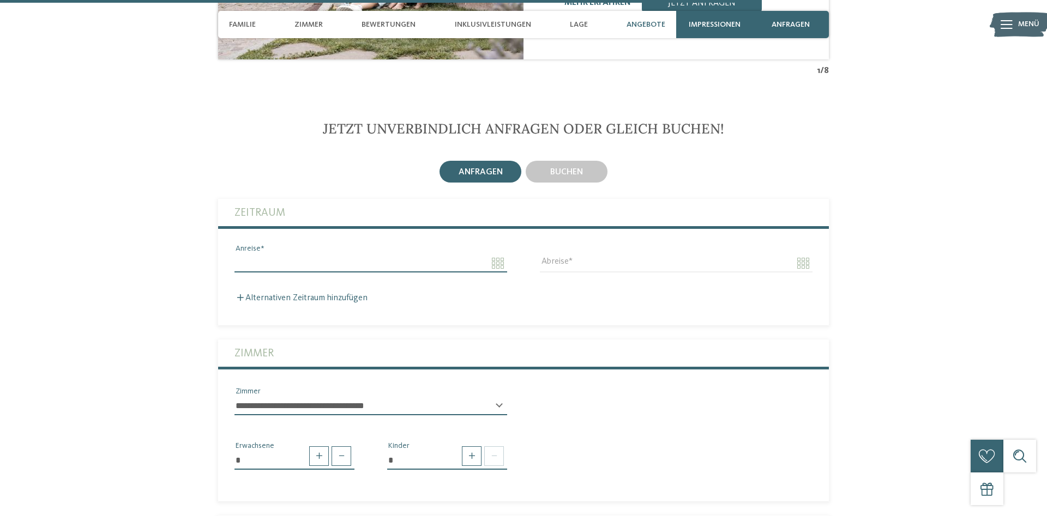
click at [332, 255] on input "Anreise" at bounding box center [371, 263] width 273 height 19
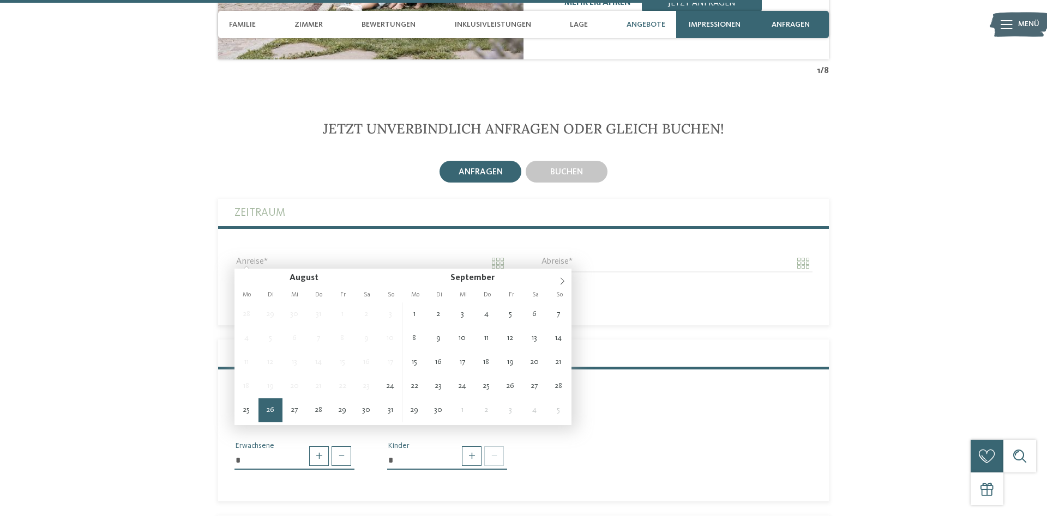
type input "**********"
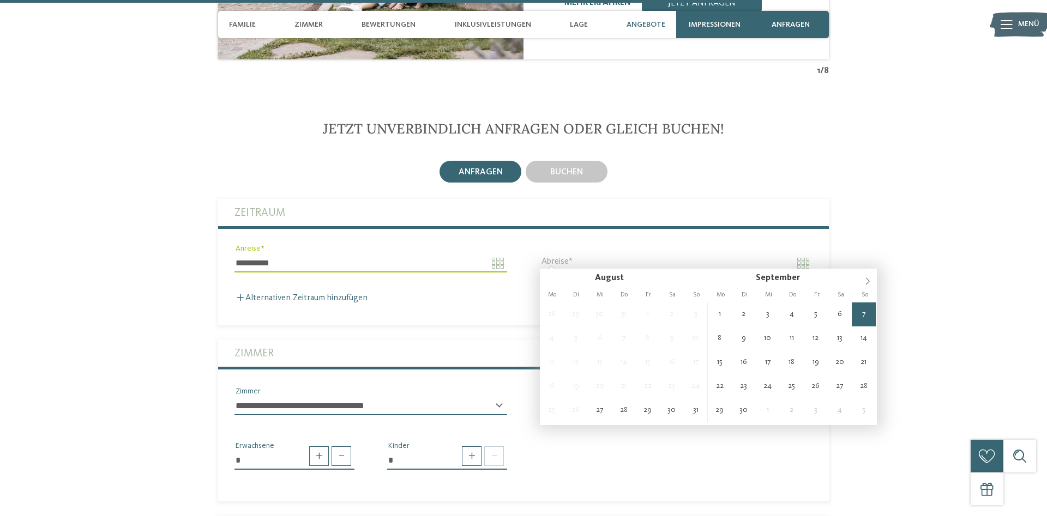
type input "**********"
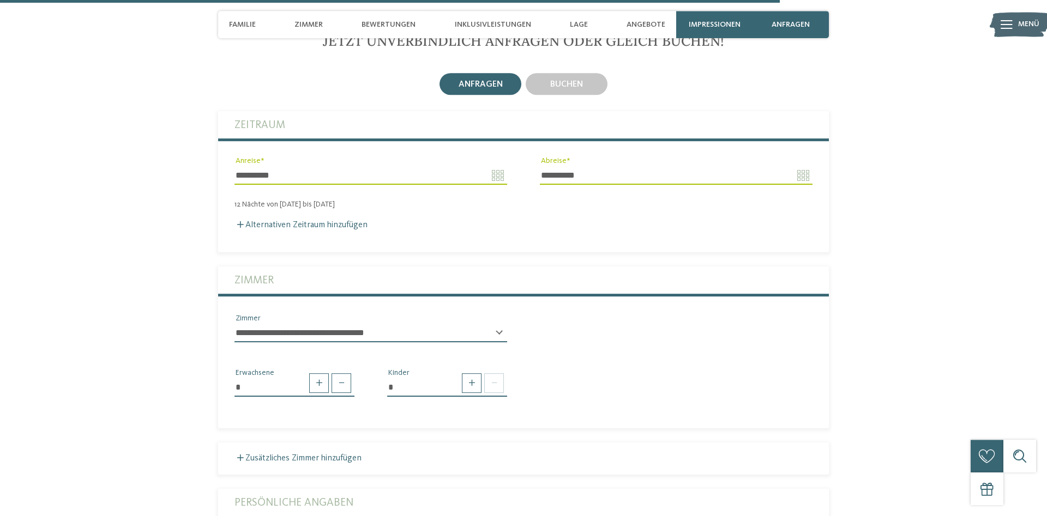
scroll to position [2763, 0]
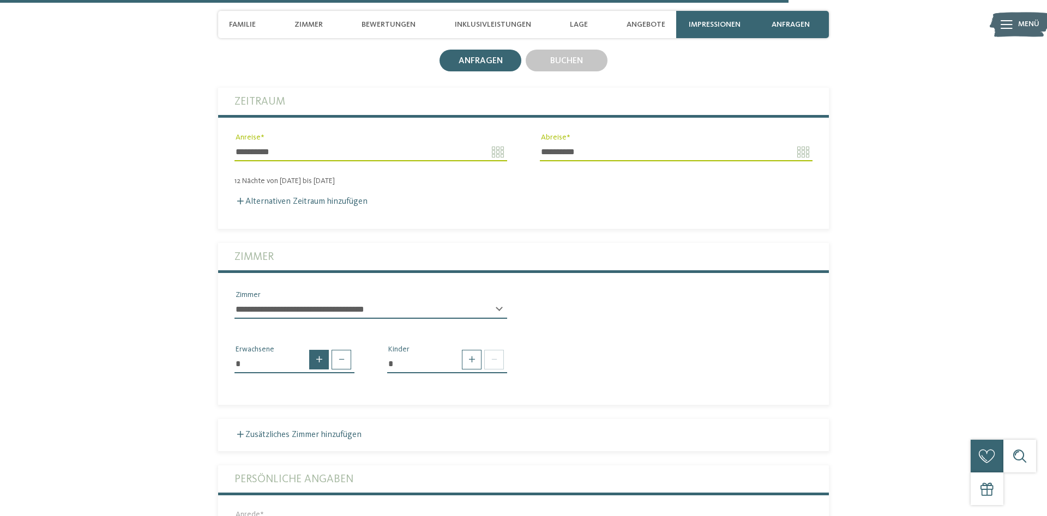
click at [317, 353] on span at bounding box center [319, 360] width 20 height 20
click at [334, 353] on span at bounding box center [342, 360] width 20 height 20
type input "*"
click at [470, 358] on span at bounding box center [472, 360] width 20 height 20
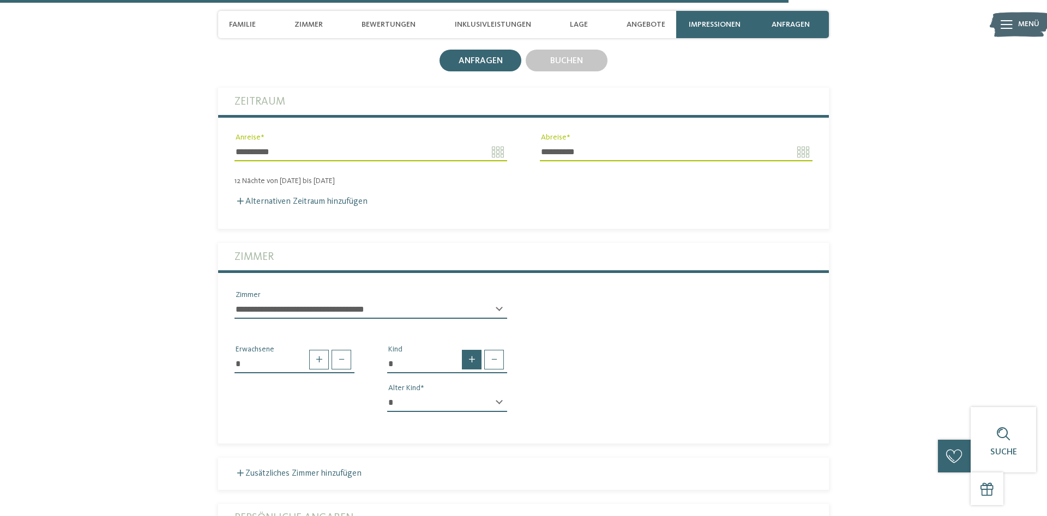
click at [470, 358] on span at bounding box center [472, 360] width 20 height 20
type input "*"
click at [387, 394] on select "* * * * * * * * * * * ** ** ** ** ** ** ** **" at bounding box center [447, 403] width 120 height 19
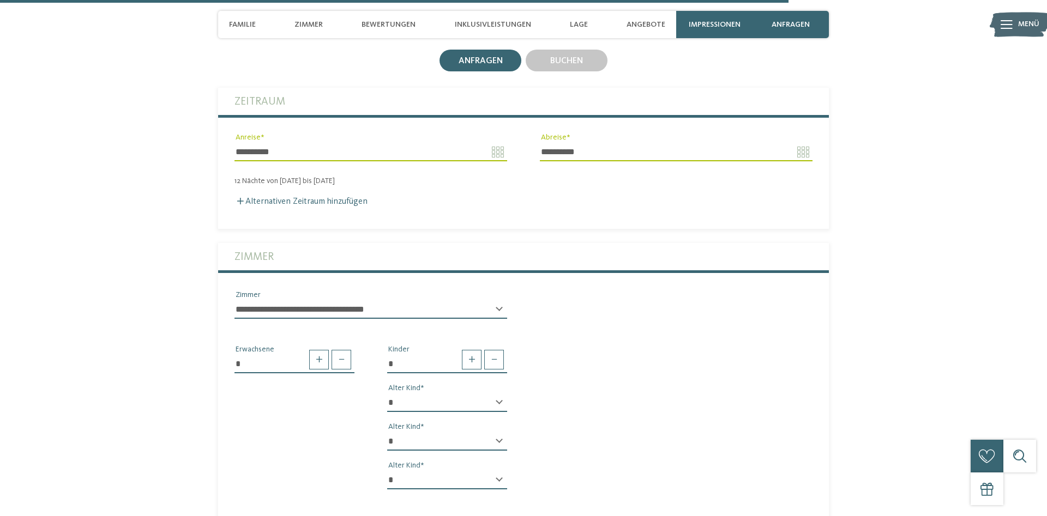
select select "**"
click option "**" at bounding box center [0, 0] width 0 height 0
click at [387, 432] on select "* * * * * * * * * * * ** ** ** ** ** ** ** **" at bounding box center [447, 441] width 120 height 19
select select "*"
click option "*" at bounding box center [0, 0] width 0 height 0
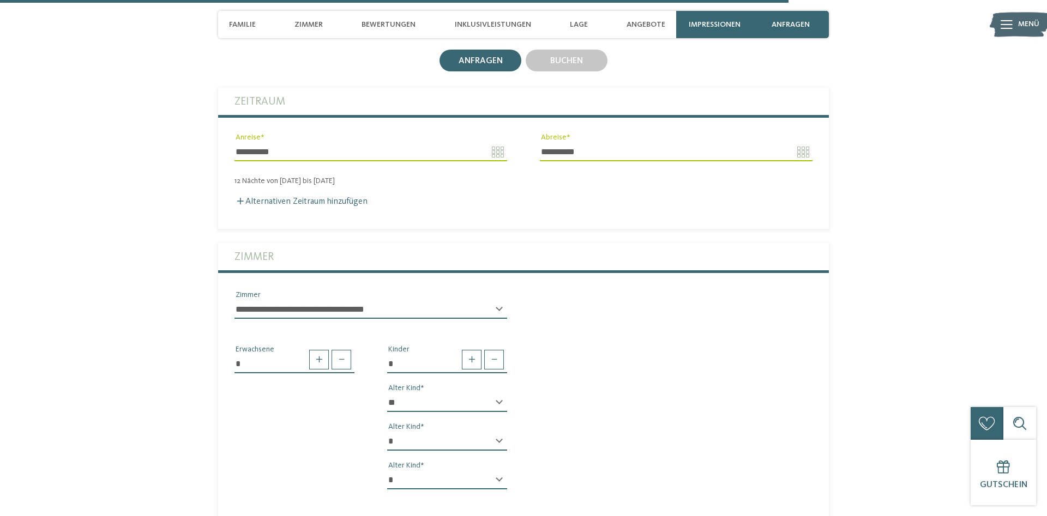
click at [387, 471] on select "* * * * * * * * * * * ** ** ** ** ** ** ** **" at bounding box center [447, 480] width 120 height 19
select select "*"
click option "*" at bounding box center [0, 0] width 0 height 0
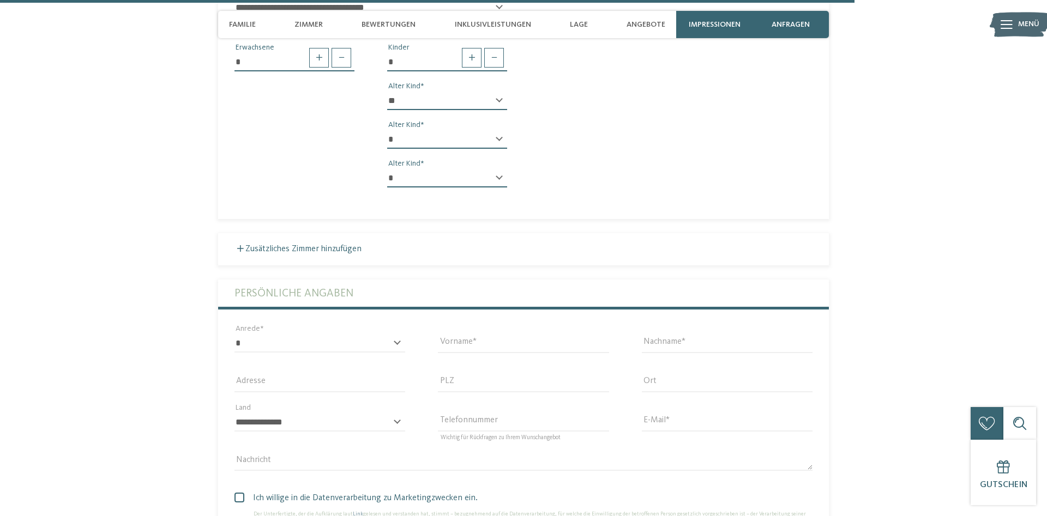
scroll to position [3097, 0]
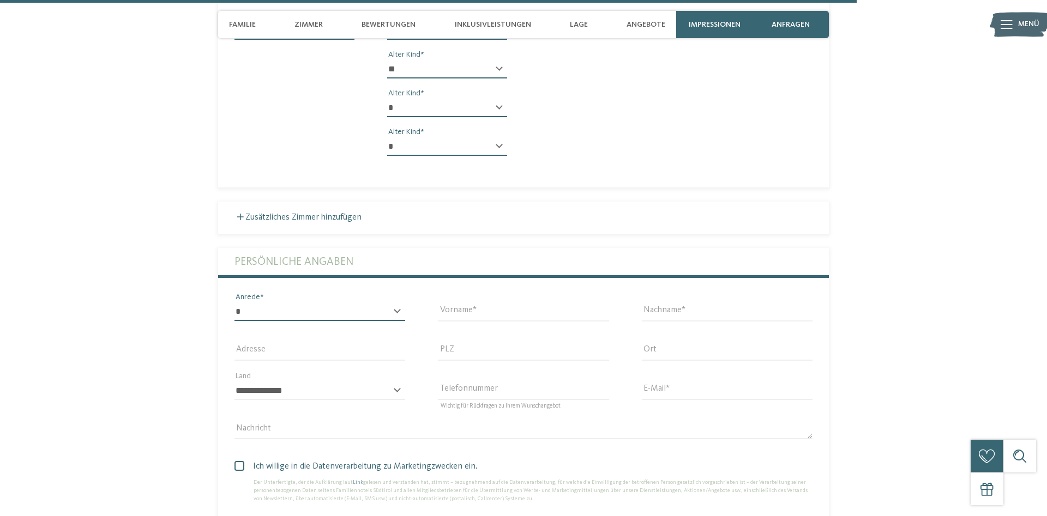
click at [235, 303] on select "* **** **** ******* ******" at bounding box center [320, 312] width 171 height 19
select select "*"
click option "*******" at bounding box center [0, 0] width 0 height 0
click at [235, 303] on select "* **** **** ******* ******" at bounding box center [320, 312] width 171 height 19
select select
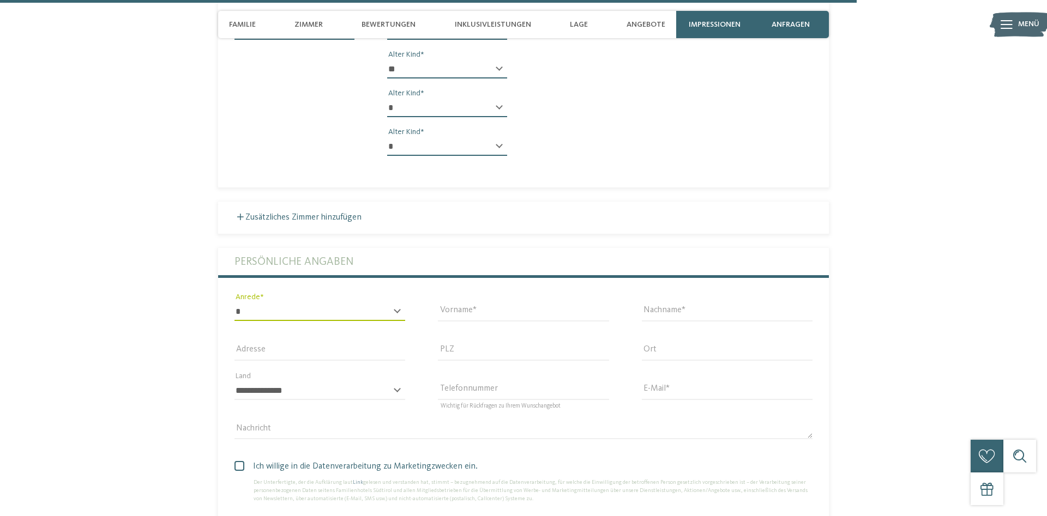
click option "*" at bounding box center [0, 0] width 0 height 0
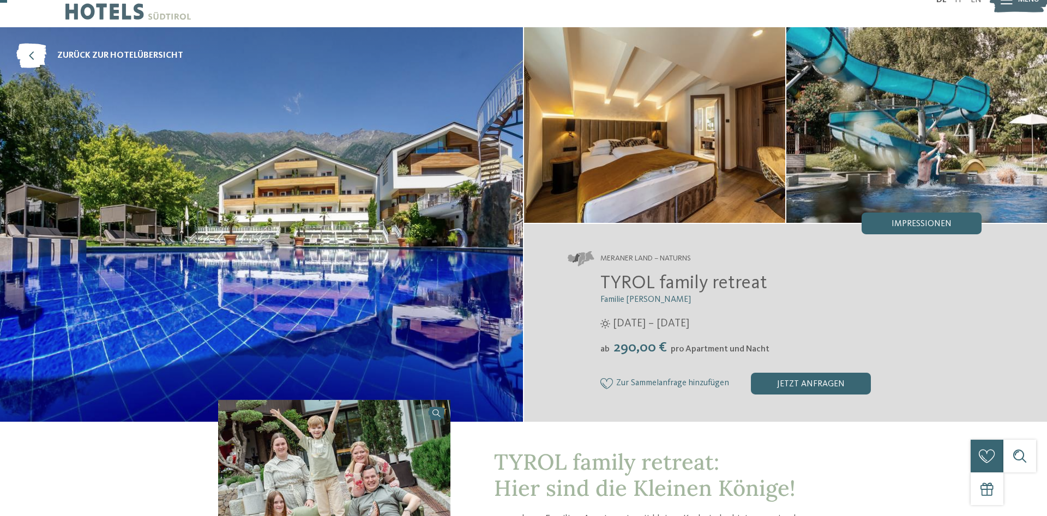
scroll to position [0, 0]
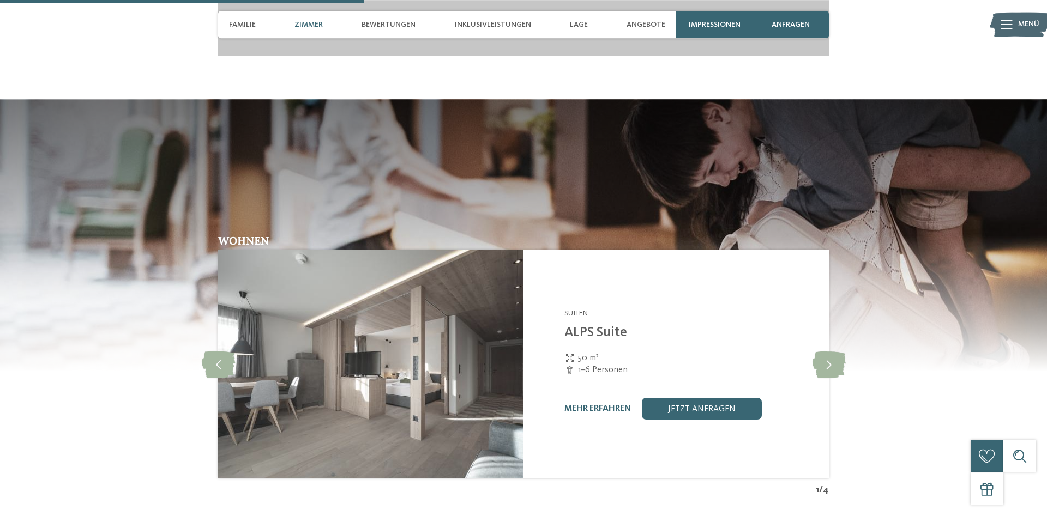
scroll to position [1613, 0]
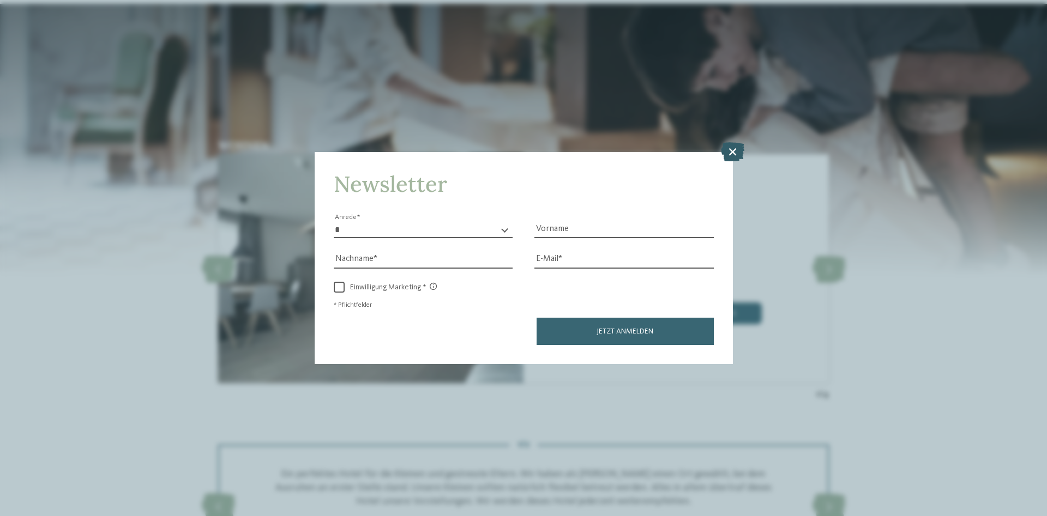
click at [729, 152] on icon at bounding box center [732, 151] width 23 height 19
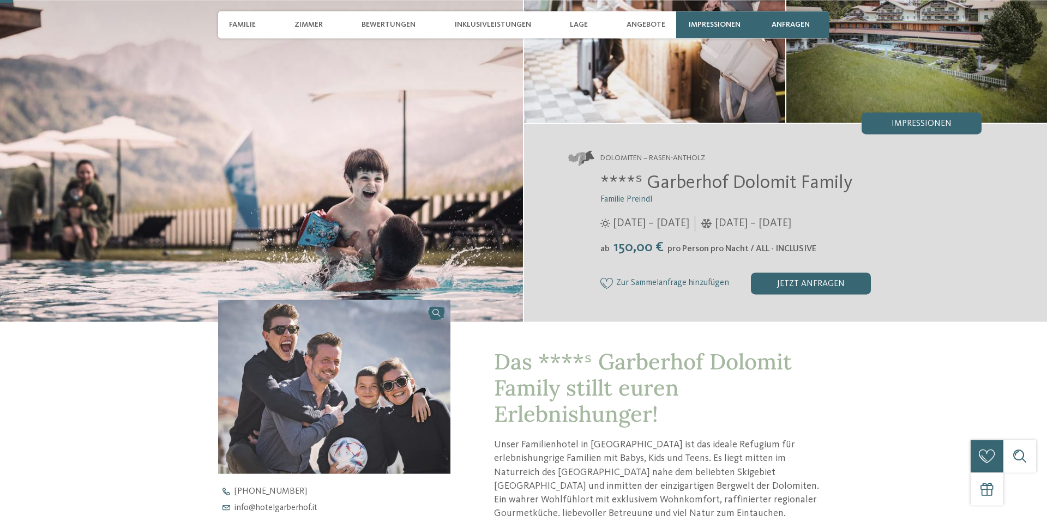
scroll to position [167, 0]
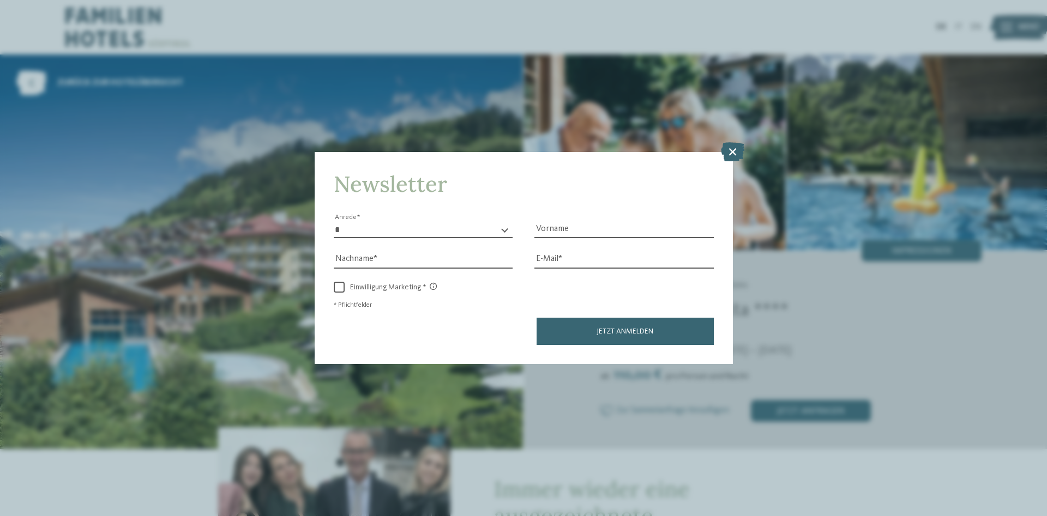
drag, startPoint x: 732, startPoint y: 146, endPoint x: 676, endPoint y: 149, distance: 56.3
click at [731, 146] on icon at bounding box center [732, 151] width 23 height 19
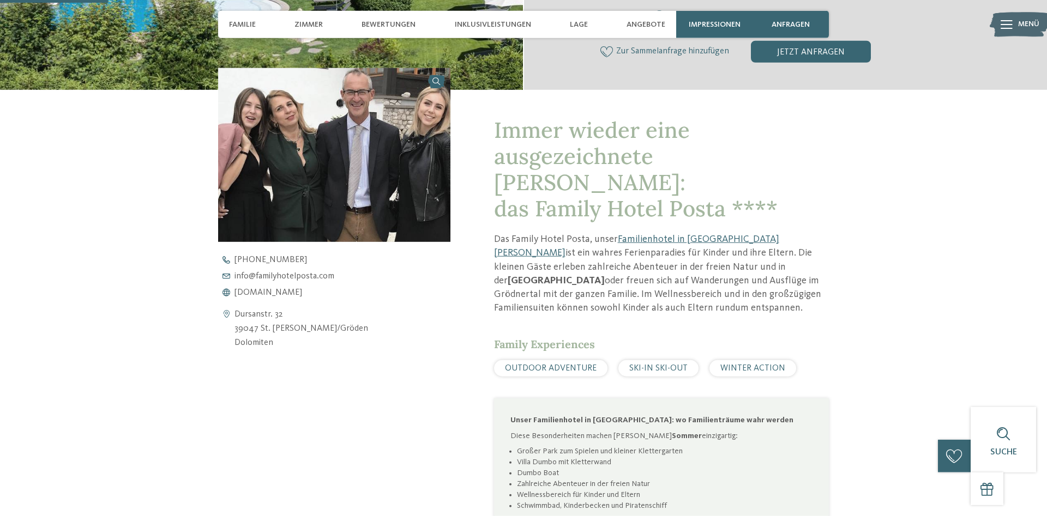
scroll to position [334, 0]
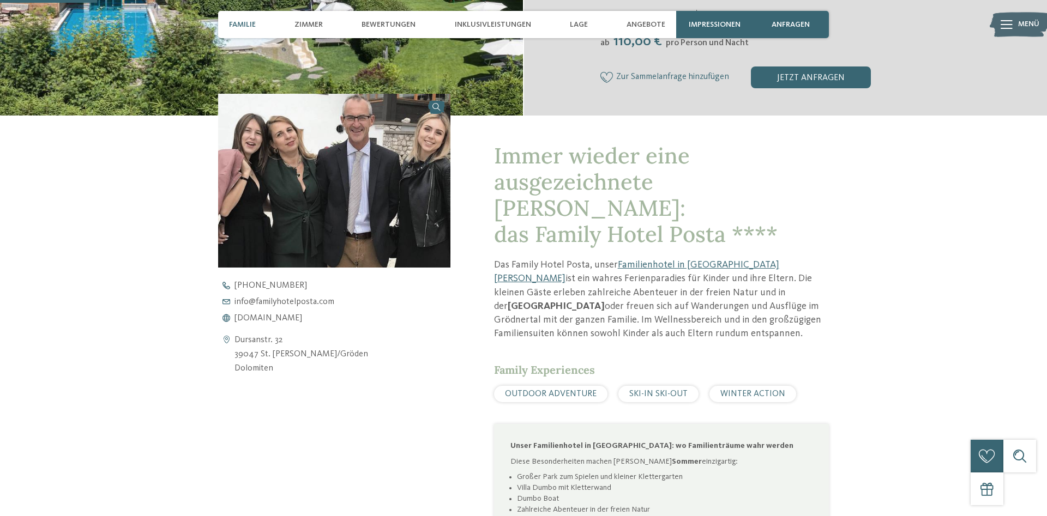
click at [248, 22] on span "Familie" at bounding box center [242, 24] width 27 height 9
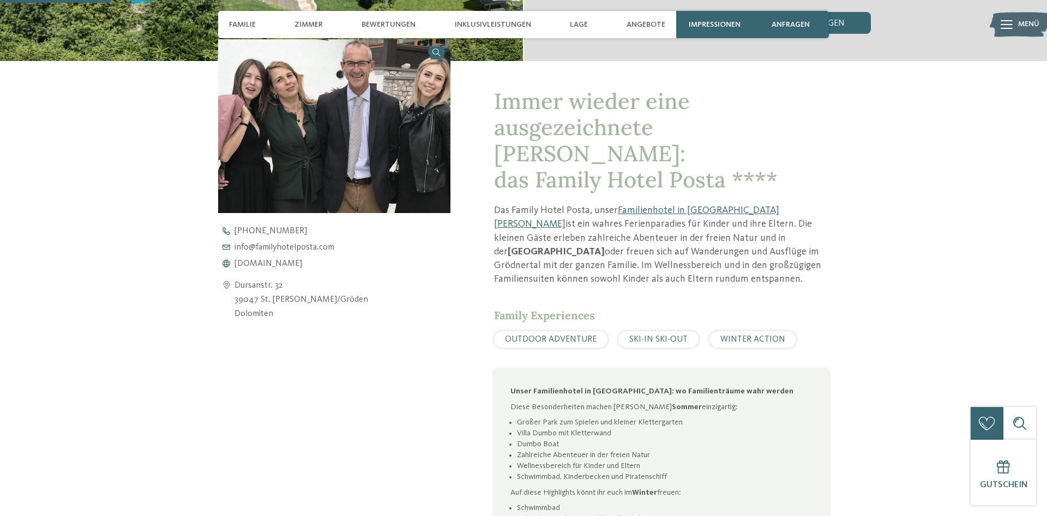
scroll to position [389, 0]
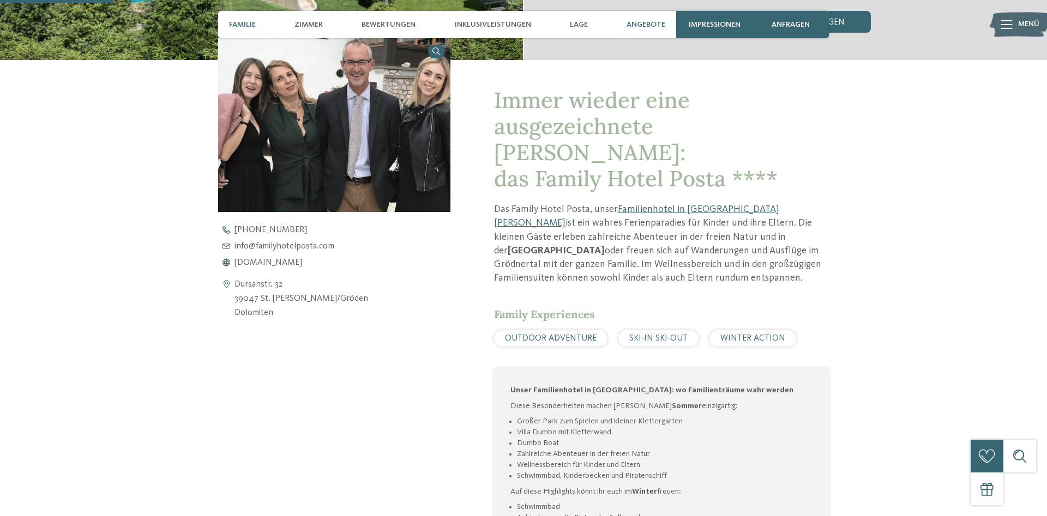
click at [641, 23] on span "Angebote" at bounding box center [646, 24] width 39 height 9
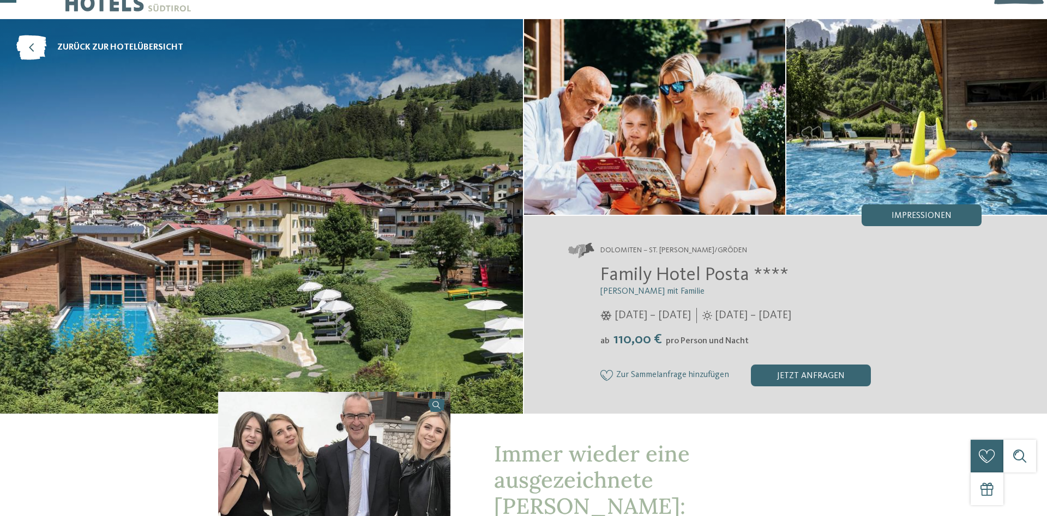
scroll to position [32, 0]
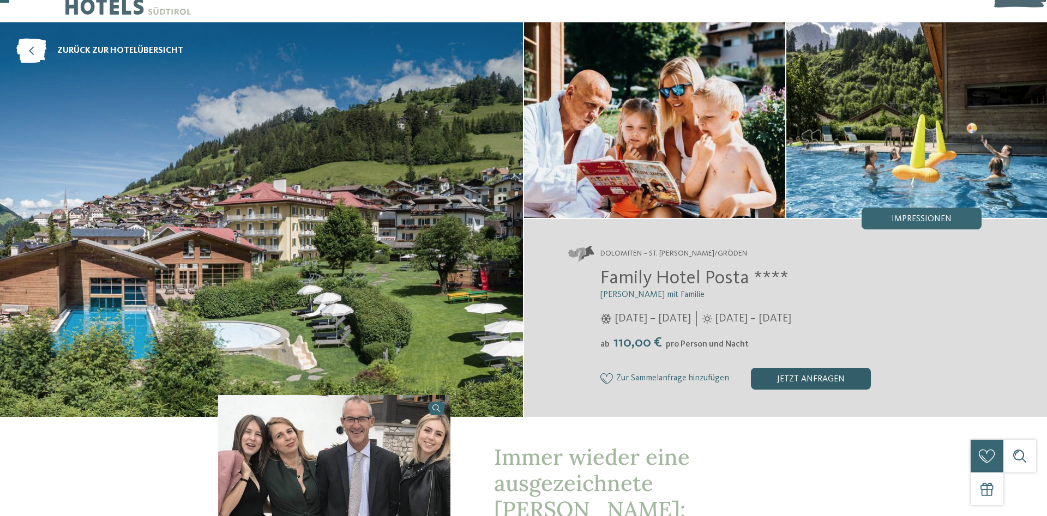
click at [783, 378] on div "jetzt anfragen" at bounding box center [811, 379] width 120 height 22
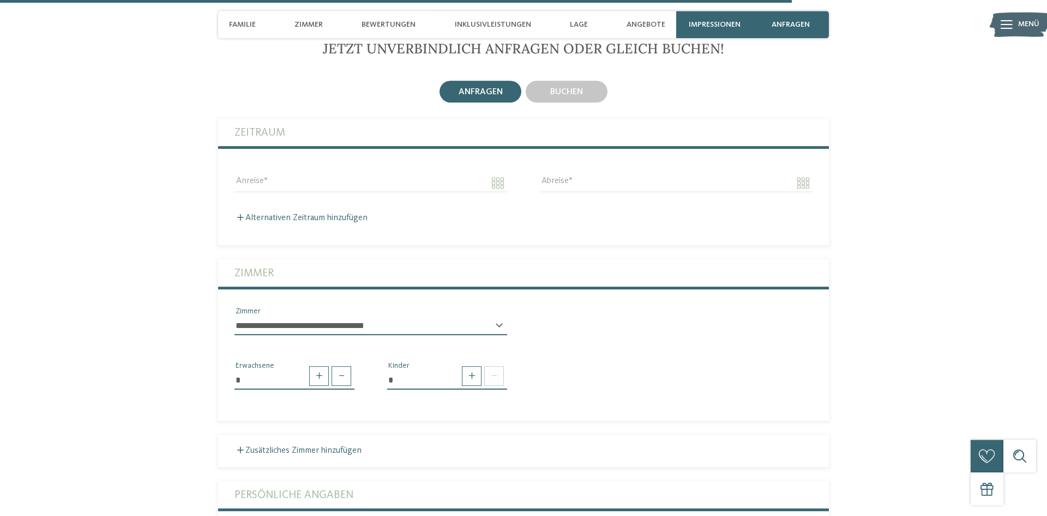
scroll to position [2756, 0]
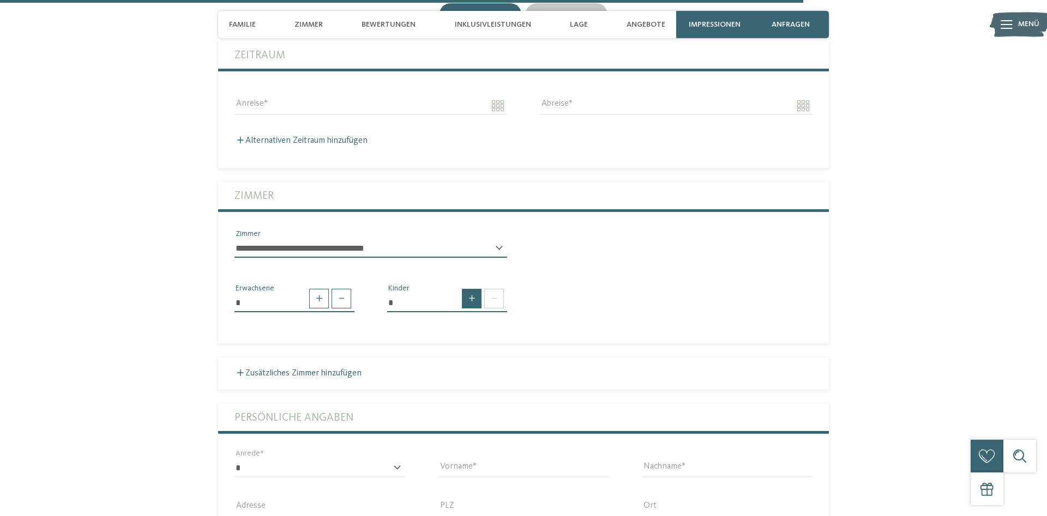
click at [471, 289] on span at bounding box center [472, 299] width 20 height 20
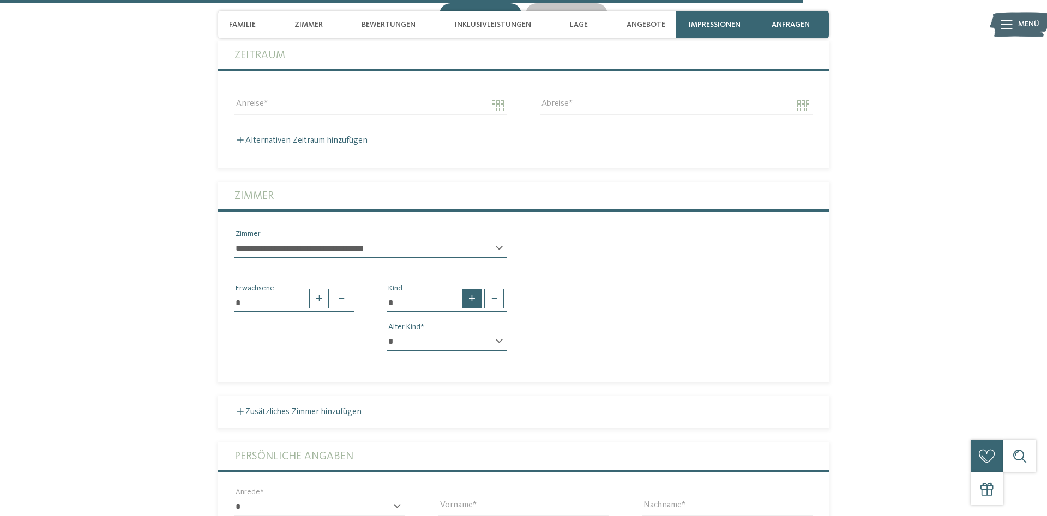
click at [471, 289] on span at bounding box center [472, 299] width 20 height 20
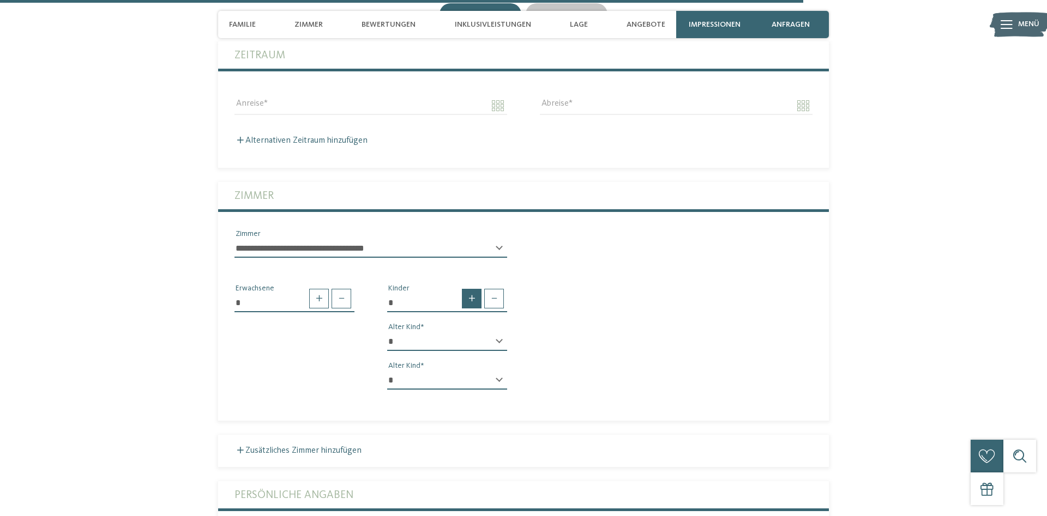
click at [471, 289] on span at bounding box center [472, 299] width 20 height 20
type input "*"
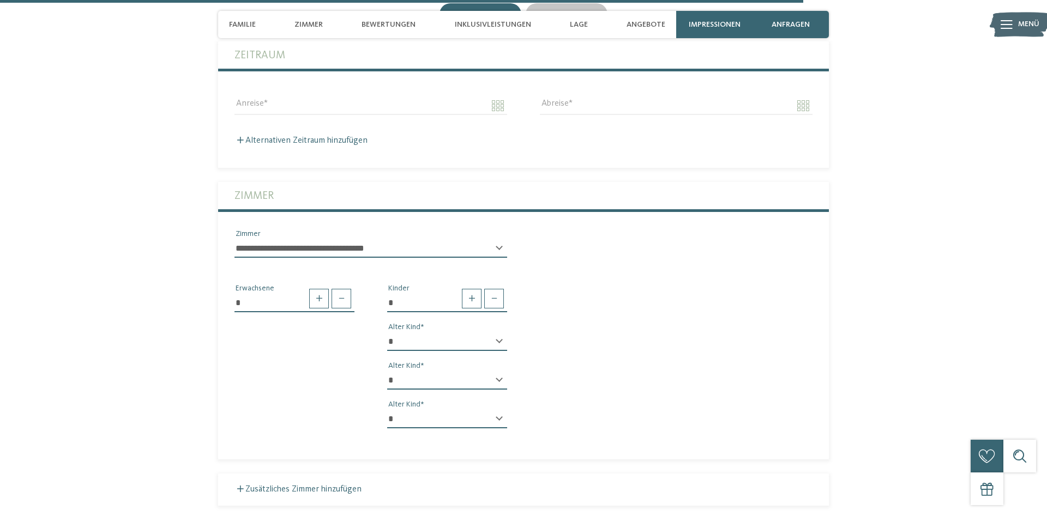
click at [501, 333] on div "* * * * * * * * * * * ** ** ** ** ** ** ** ** Alter Kind" at bounding box center [447, 347] width 120 height 28
click at [387, 333] on select "* * * * * * * * * * * ** ** ** ** ** ** ** **" at bounding box center [447, 342] width 120 height 19
select select "**"
click option "**" at bounding box center [0, 0] width 0 height 0
click at [423, 353] on div "* * * * * * * * * * * ** ** ** ** ** ** ** ** Alter Kind * * * * * * * * * * * …" at bounding box center [447, 385] width 120 height 105
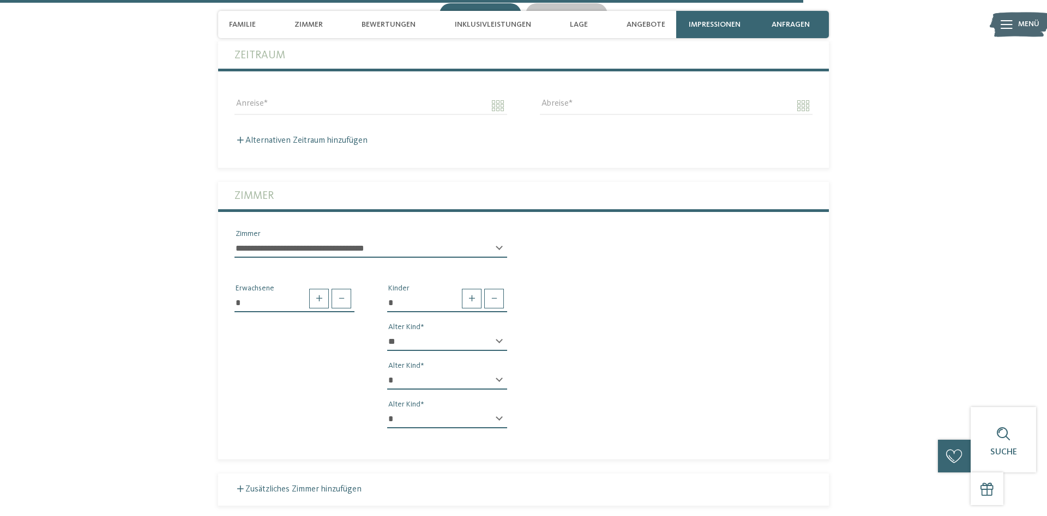
click at [387, 371] on select "* * * * * * * * * * * ** ** ** ** ** ** ** **" at bounding box center [447, 380] width 120 height 19
select select "*"
click option "*" at bounding box center [0, 0] width 0 height 0
click at [387, 410] on select "* * * * * * * * * * * ** ** ** ** ** ** ** **" at bounding box center [447, 419] width 120 height 19
select select "*"
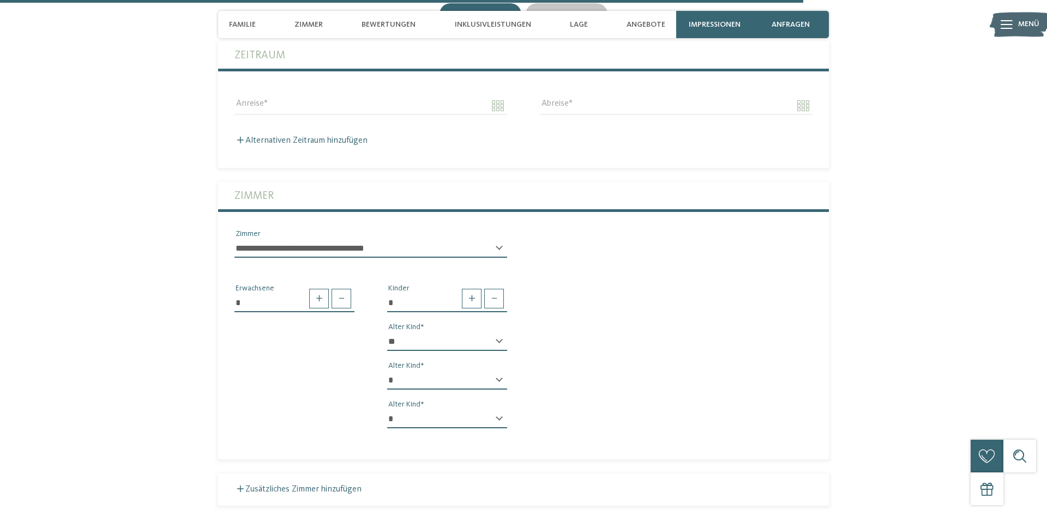
click option "*" at bounding box center [0, 0] width 0 height 0
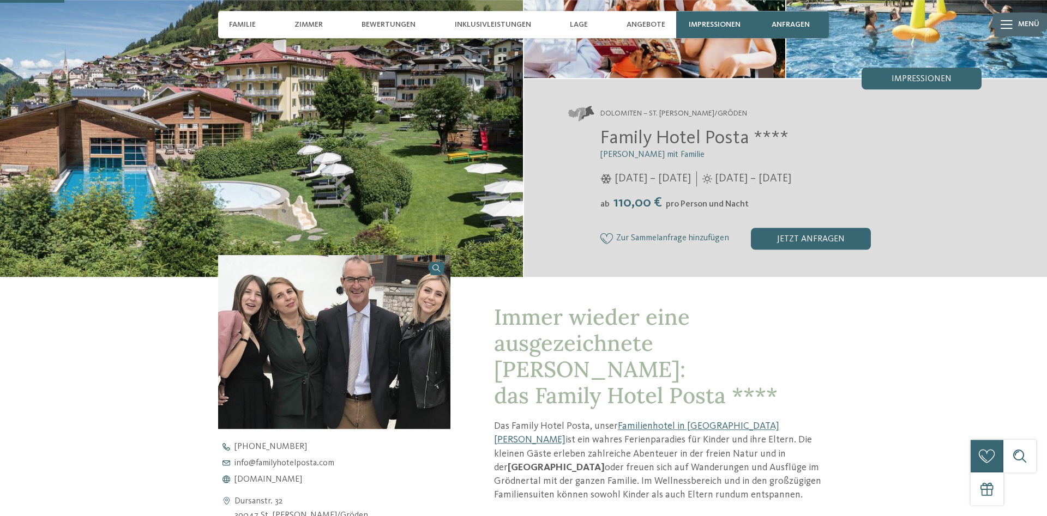
scroll to position [163, 0]
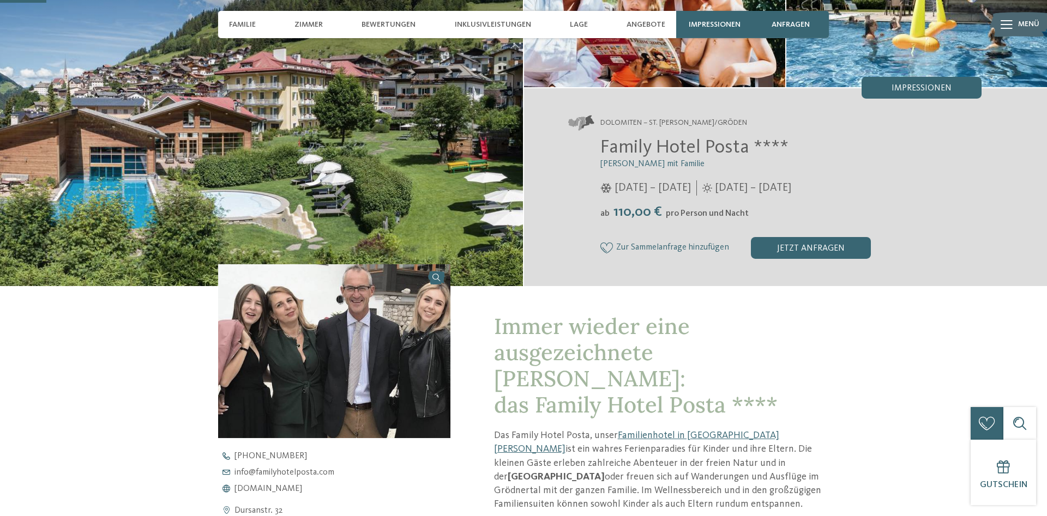
click at [435, 280] on link at bounding box center [334, 351] width 232 height 174
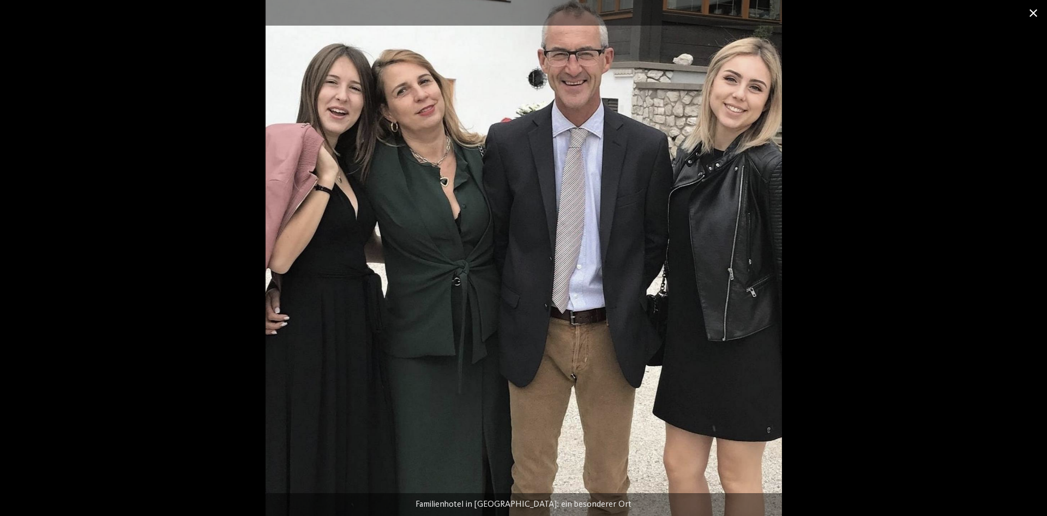
click at [1032, 13] on span at bounding box center [1033, 13] width 27 height 26
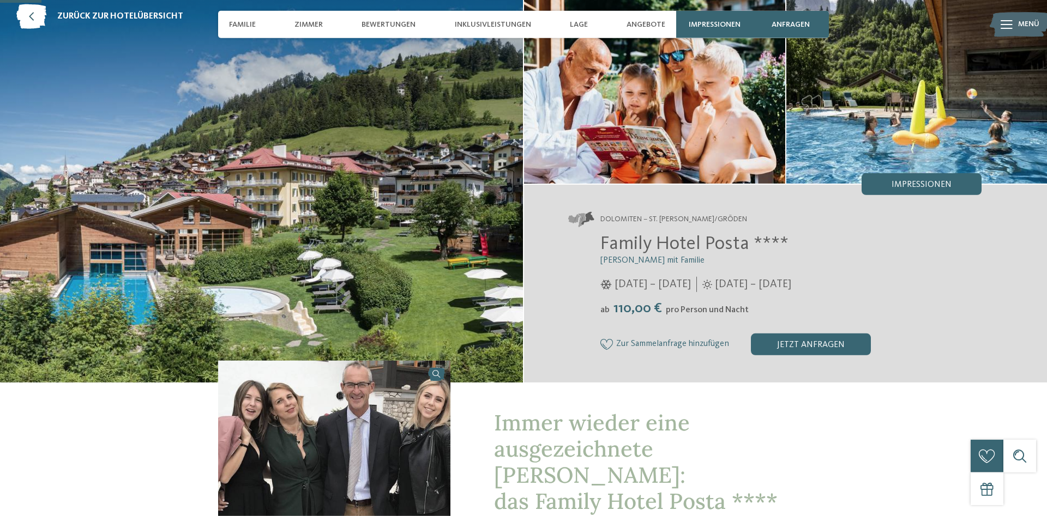
scroll to position [0, 0]
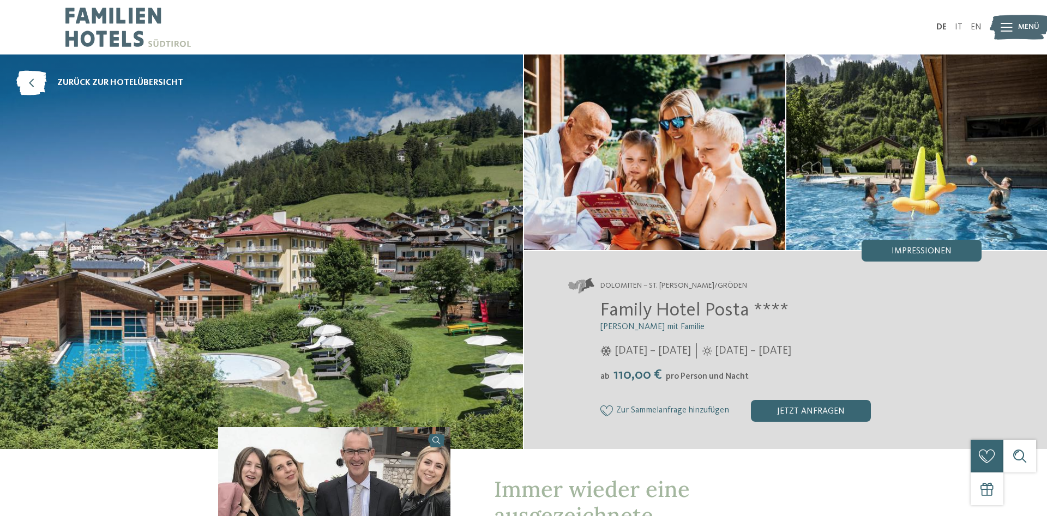
click at [1003, 32] on div at bounding box center [1007, 27] width 12 height 27
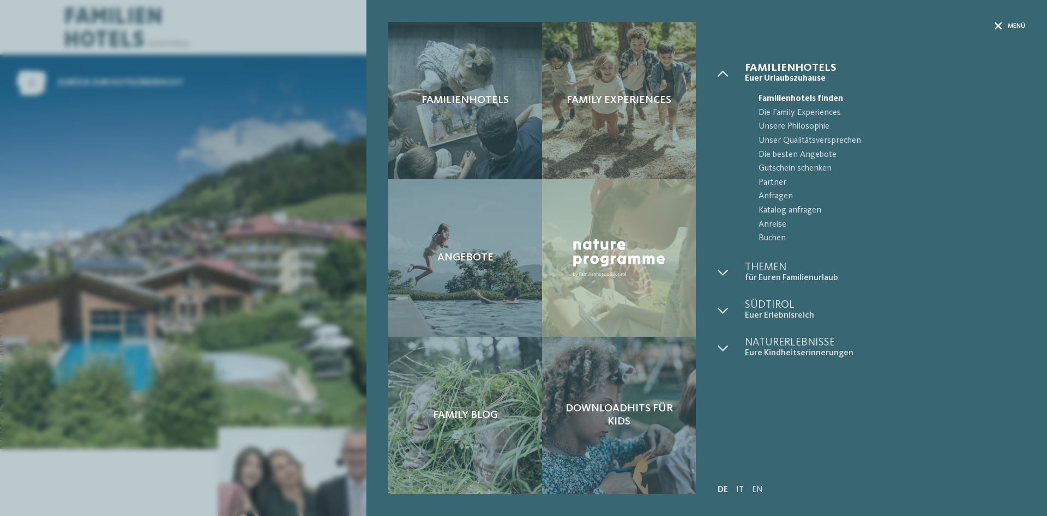
click at [998, 26] on icon at bounding box center [999, 26] width 8 height 8
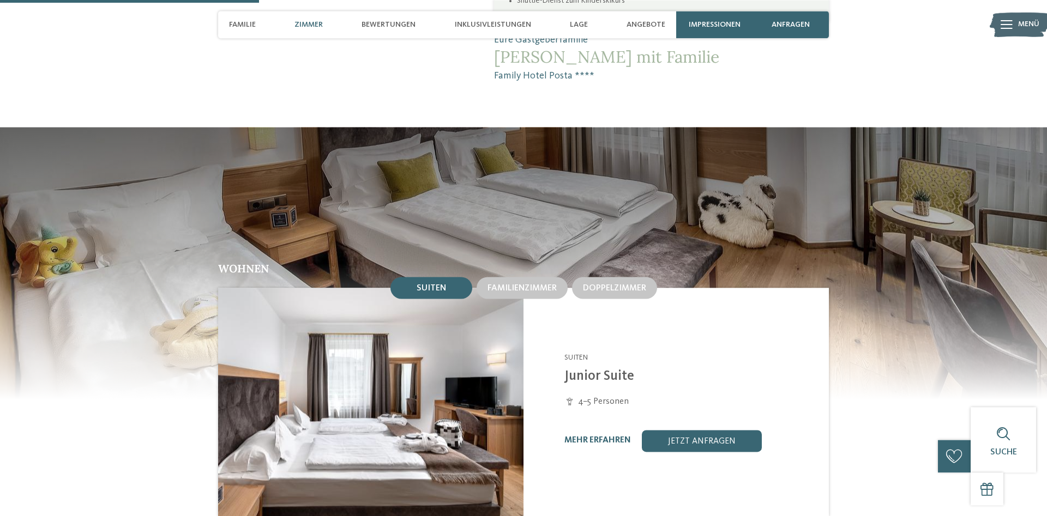
scroll to position [946, 0]
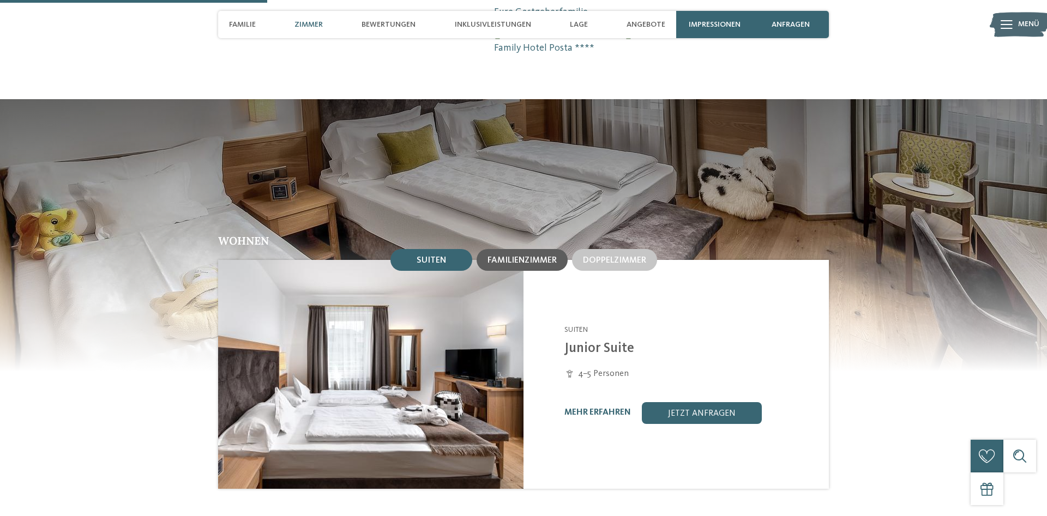
click at [516, 255] on div "Familienzimmer" at bounding box center [522, 260] width 69 height 10
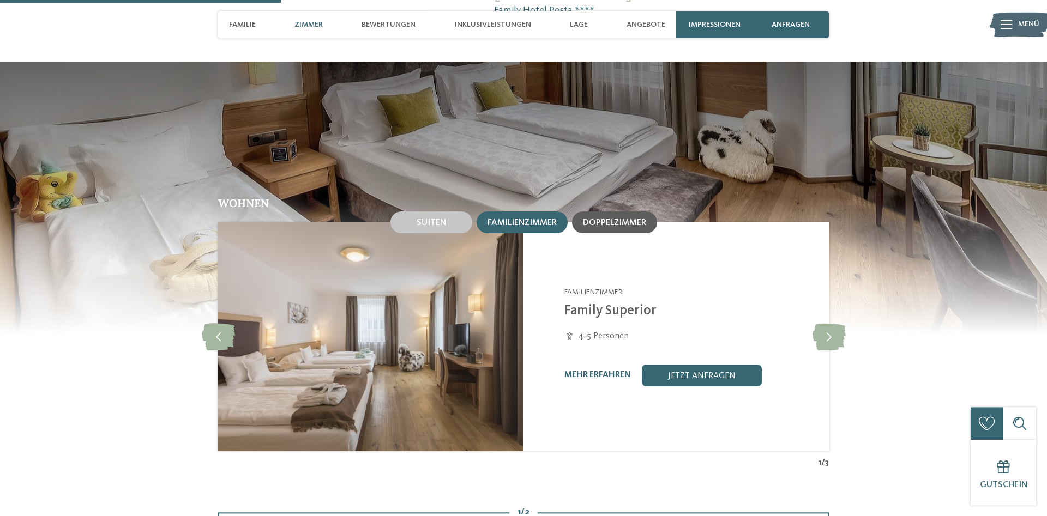
scroll to position [1001, 0]
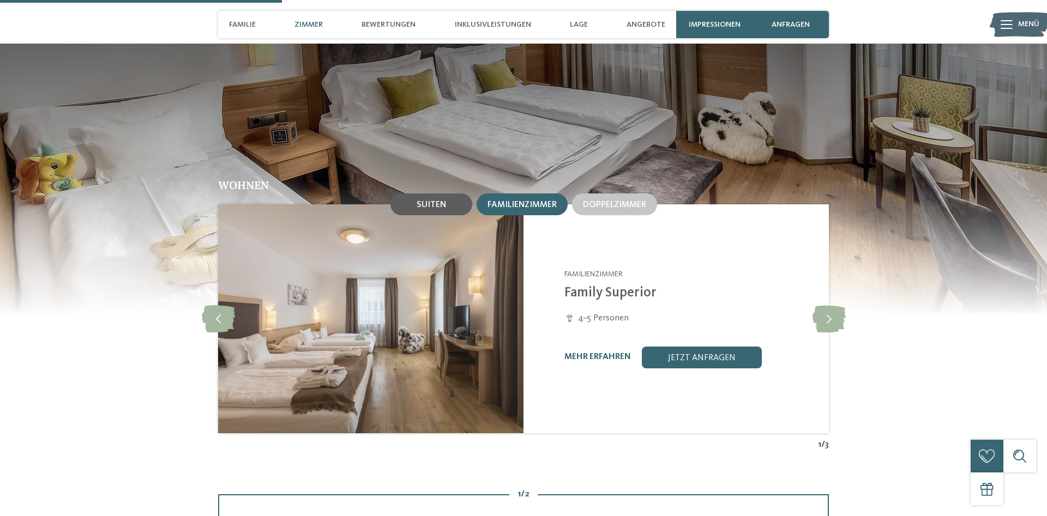
drag, startPoint x: 450, startPoint y: 185, endPoint x: 459, endPoint y: 186, distance: 9.3
click at [451, 194] on div "Suiten" at bounding box center [431, 205] width 82 height 22
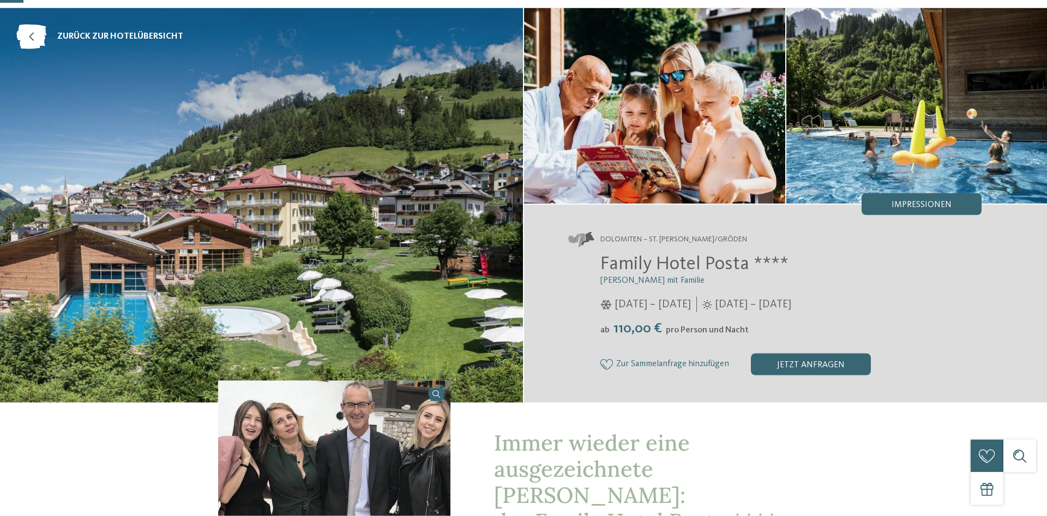
scroll to position [0, 0]
